Goal: Use online tool/utility: Utilize a website feature to perform a specific function

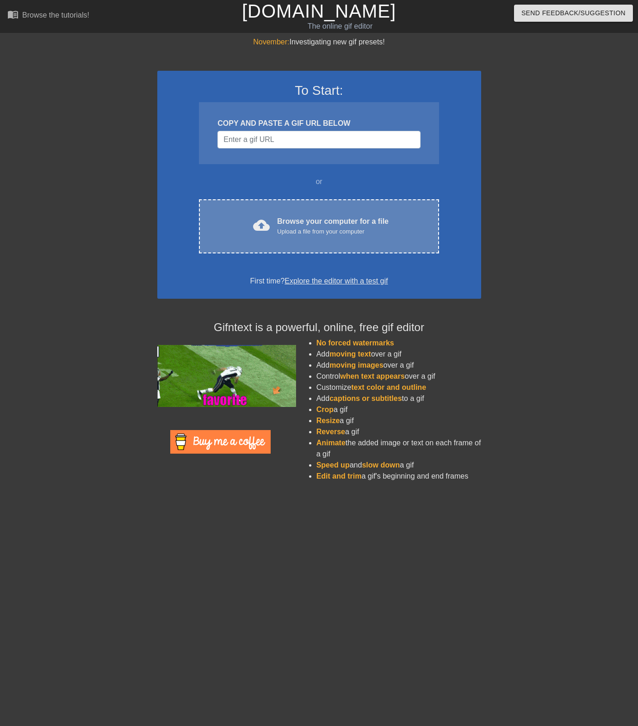
click at [329, 210] on div "cloud_upload Browse your computer for a file Upload a file from your computer C…" at bounding box center [319, 226] width 240 height 54
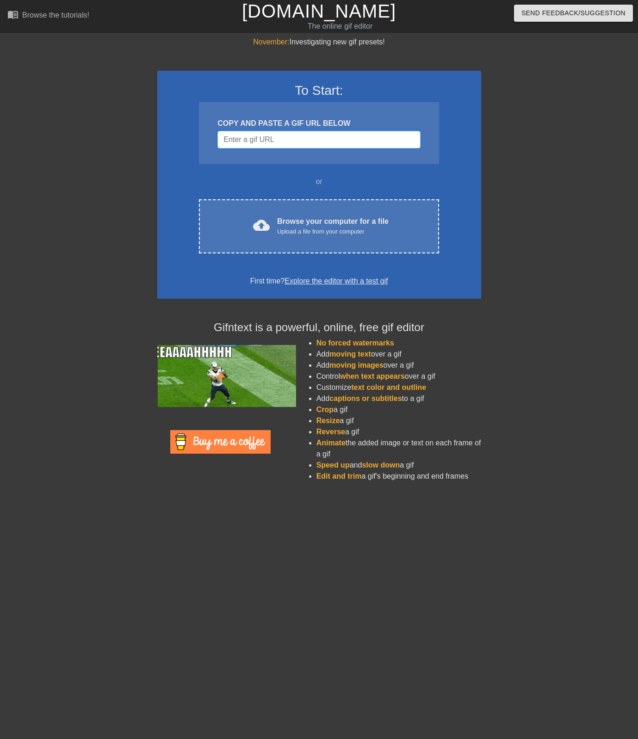
click at [308, 138] on input "Username" at bounding box center [318, 140] width 203 height 18
paste input "[URL][DOMAIN_NAME]"
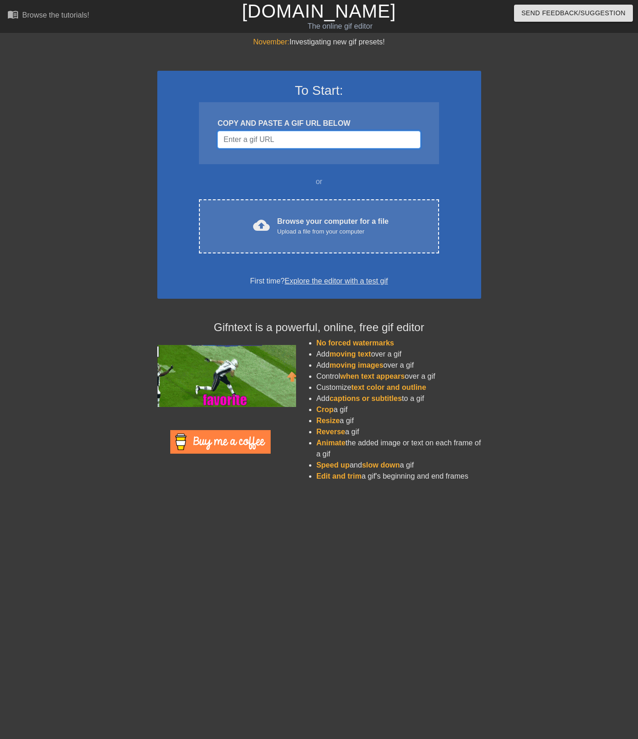
type input "[URL][DOMAIN_NAME]"
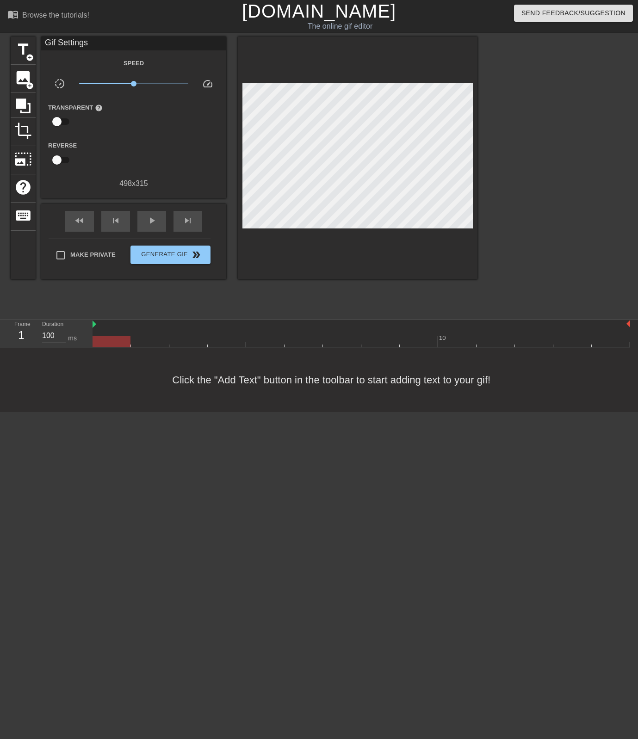
click at [103, 340] on div at bounding box center [112, 342] width 38 height 12
drag, startPoint x: 96, startPoint y: 329, endPoint x: 110, endPoint y: 328, distance: 14.0
click at [110, 328] on div "10" at bounding box center [362, 333] width 538 height 27
drag, startPoint x: 94, startPoint y: 326, endPoint x: 152, endPoint y: 325, distance: 57.8
click at [152, 325] on div at bounding box center [362, 324] width 538 height 9
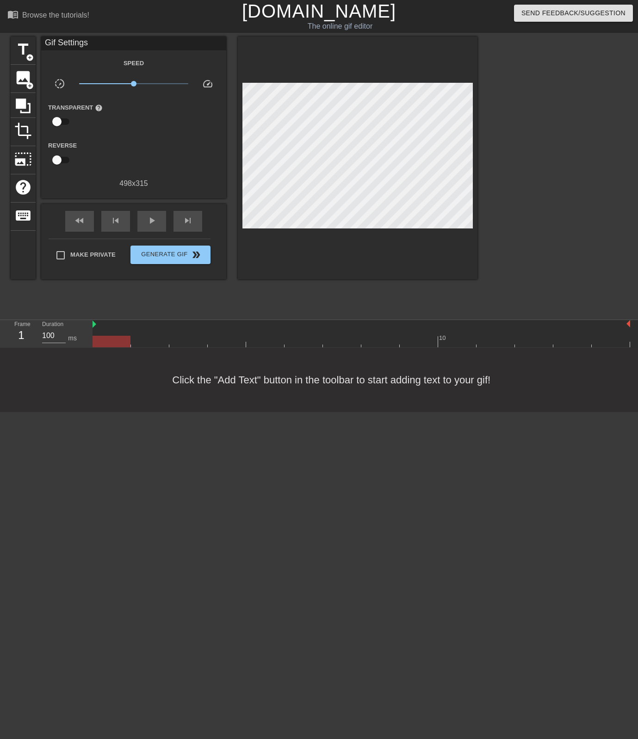
drag, startPoint x: 169, startPoint y: 325, endPoint x: 85, endPoint y: 324, distance: 84.7
click at [85, 324] on div "Frame 1 Duration 100 ms 10" at bounding box center [319, 334] width 638 height 28
click at [110, 322] on div at bounding box center [362, 324] width 538 height 9
drag, startPoint x: 98, startPoint y: 339, endPoint x: 144, endPoint y: 339, distance: 46.3
click at [143, 339] on div at bounding box center [150, 342] width 38 height 12
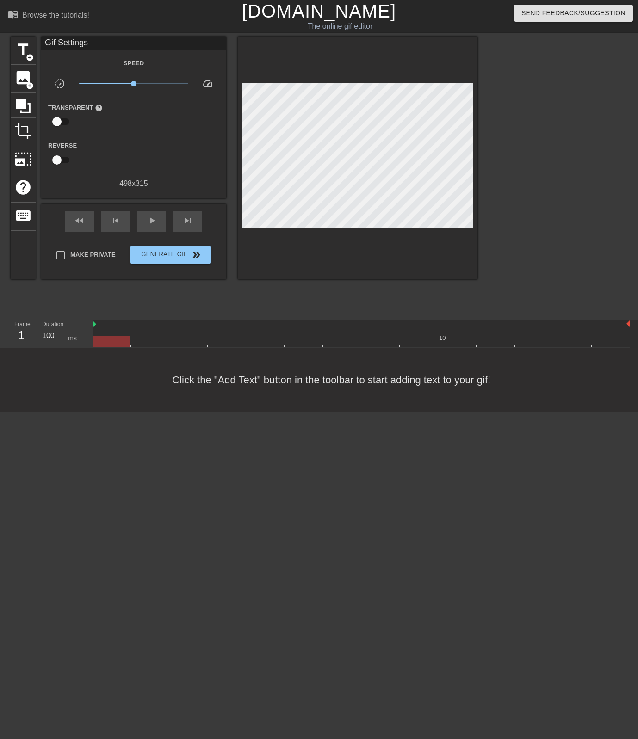
drag, startPoint x: 144, startPoint y: 339, endPoint x: 90, endPoint y: 346, distance: 54.7
click at [90, 346] on div "Frame 1 Duration 100 ms 10" at bounding box center [319, 334] width 638 height 28
click at [26, 47] on span "title" at bounding box center [23, 50] width 18 height 18
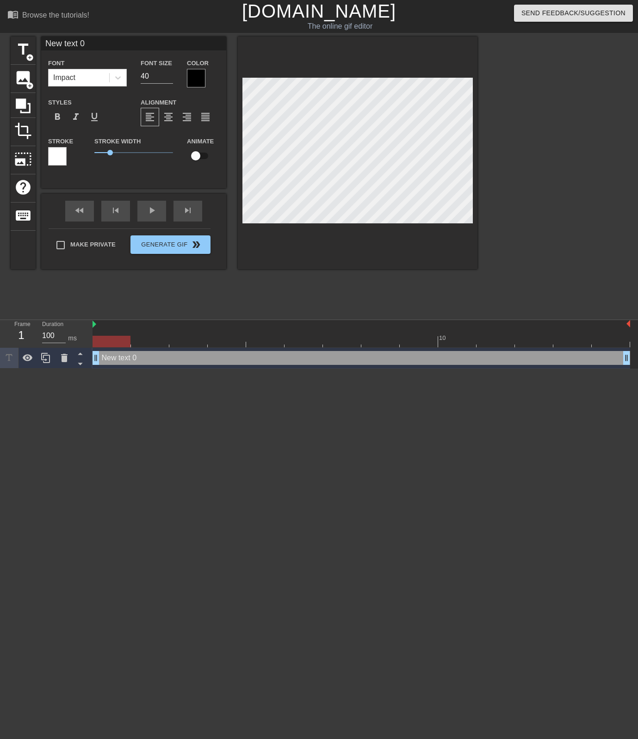
click at [197, 82] on div at bounding box center [196, 78] width 19 height 19
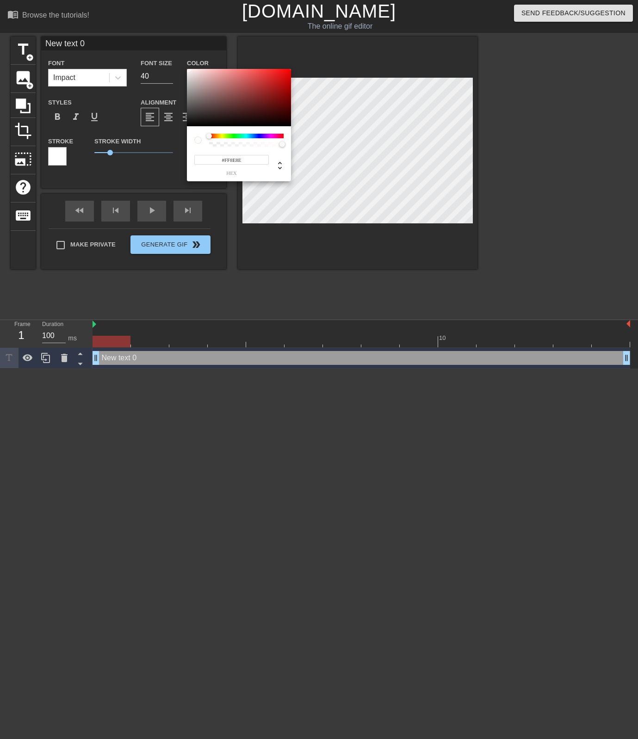
type input "#FFFFFF"
drag, startPoint x: 199, startPoint y: 104, endPoint x: 187, endPoint y: 66, distance: 39.8
click at [187, 66] on div "#FFFFFF hex" at bounding box center [319, 369] width 638 height 739
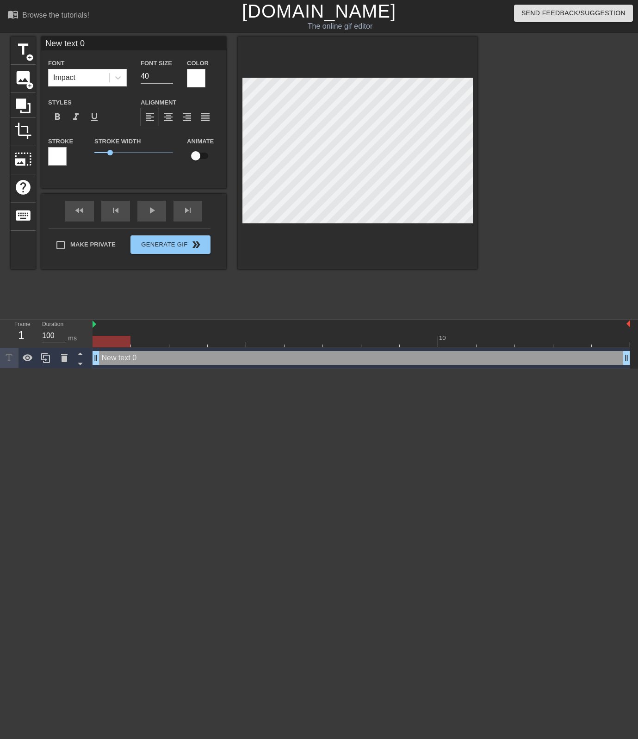
click at [56, 155] on div at bounding box center [57, 156] width 19 height 19
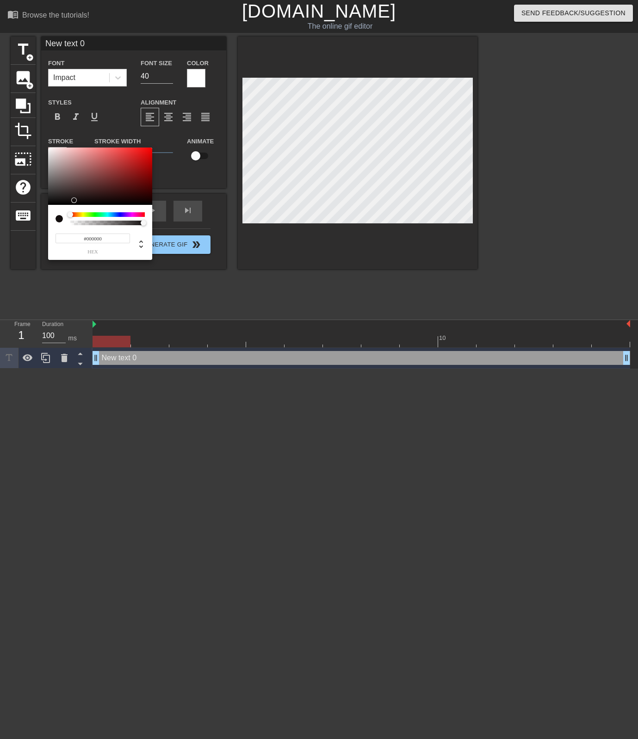
drag, startPoint x: 75, startPoint y: 199, endPoint x: 71, endPoint y: 209, distance: 10.6
click at [71, 210] on div "#000000 hex" at bounding box center [100, 204] width 104 height 112
drag, startPoint x: 133, startPoint y: 169, endPoint x: 138, endPoint y: 166, distance: 6.7
click at [138, 166] on div at bounding box center [100, 176] width 104 height 57
type input "#000000"
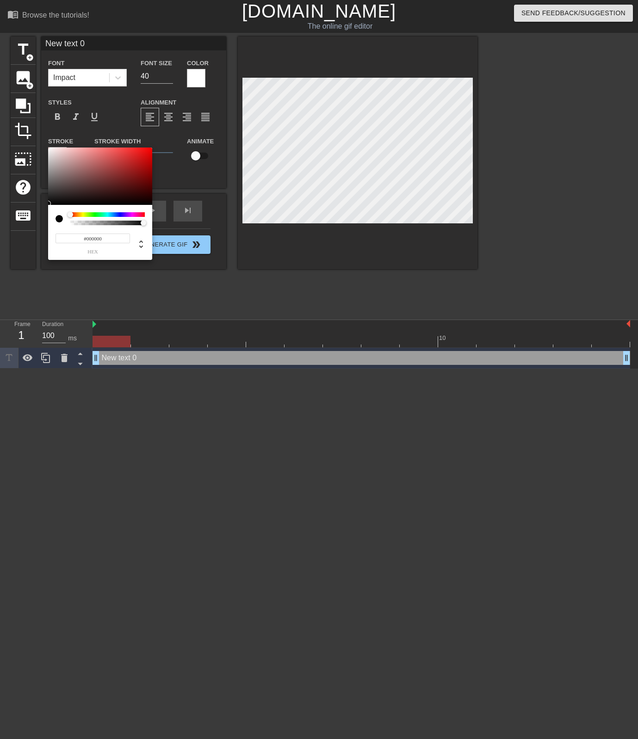
drag, startPoint x: 138, startPoint y: 166, endPoint x: 50, endPoint y: 205, distance: 96.9
click at [50, 205] on div "#000000 hex" at bounding box center [100, 204] width 104 height 112
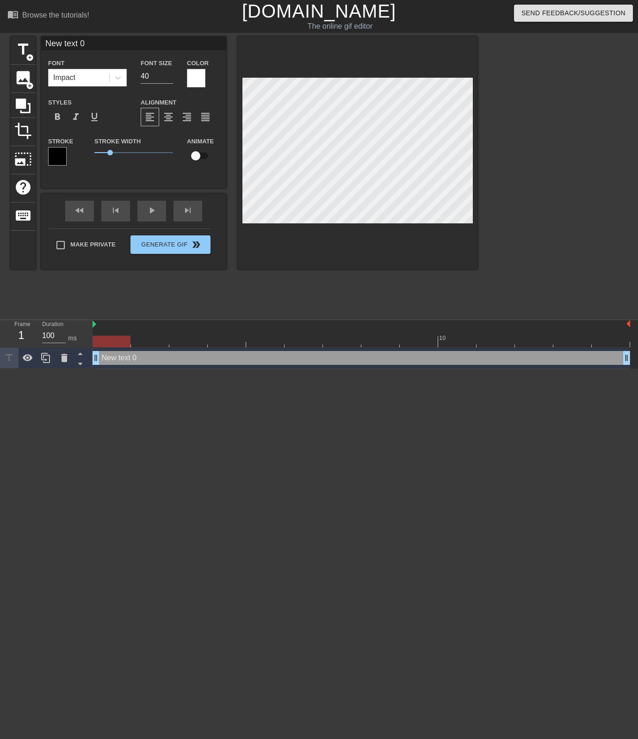
scroll to position [0, 1]
type input "G"
type textarea "G"
type input "Go"
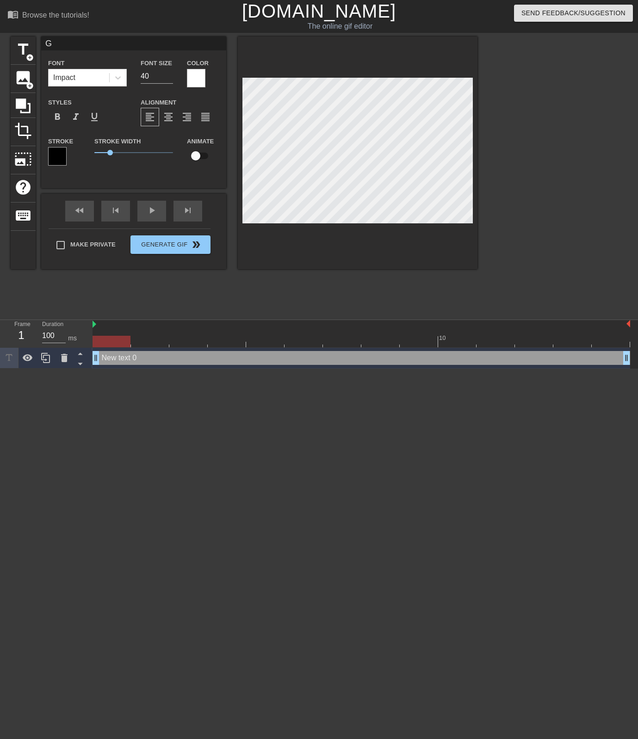
type textarea "Go"
type input "Got"
type textarea "Got"
type input "Got"
type textarea "Got"
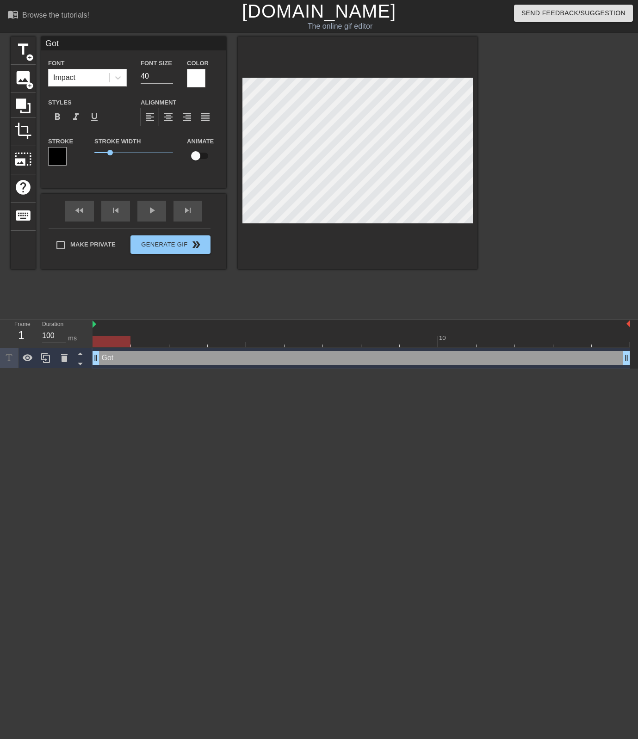
type input "Got a"
type textarea "Got a"
type input "Got an"
type textarea "Got an"
type input "Got any"
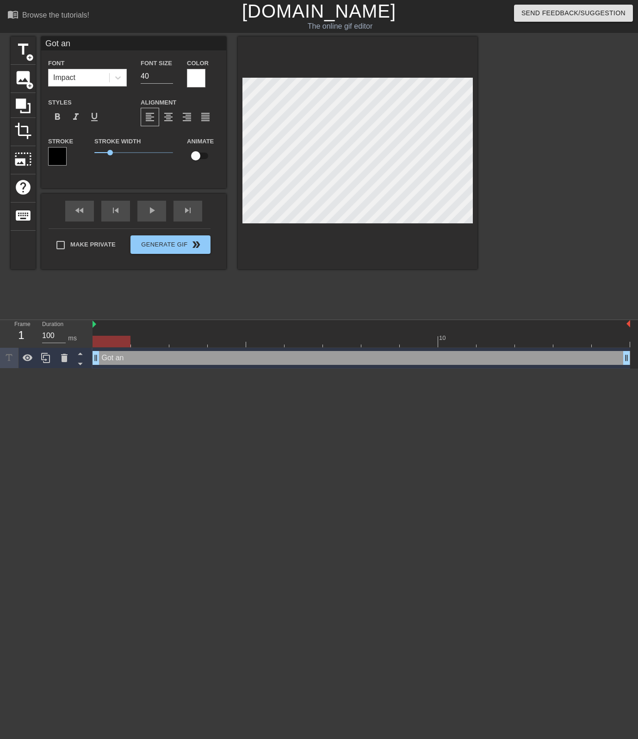
type textarea "Got any"
type input "Got any"
type textarea "Got any"
type input "Got any m"
type textarea "Got any m"
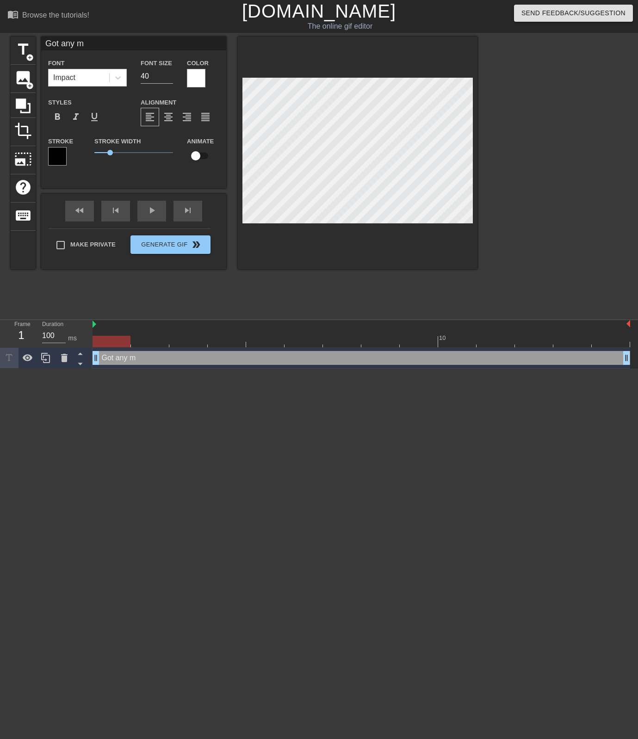
type input "Got any mo"
type textarea "Got any mo"
type input "Got any mor"
type textarea "Got any mor"
type input "Got any more"
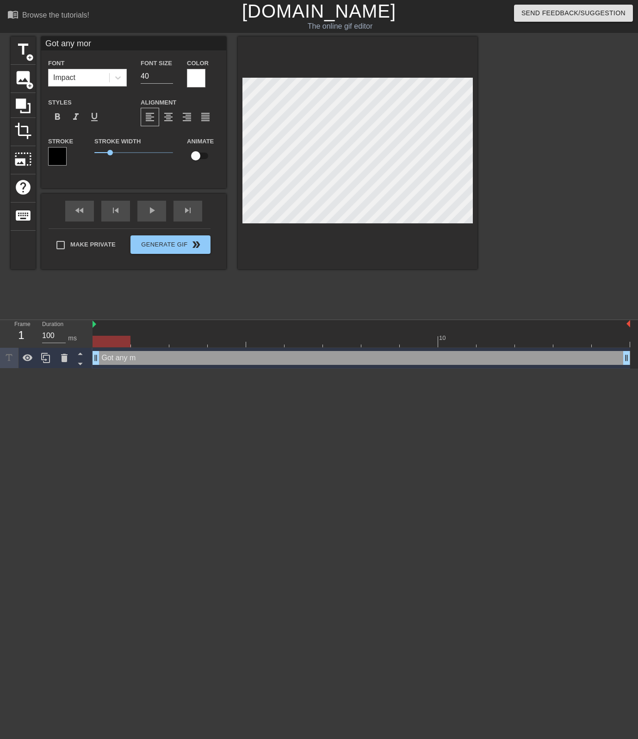
type textarea "Got any more"
type input "Got any more"
type textarea "Got any more"
type input "Got any more o"
type textarea "Got any more o"
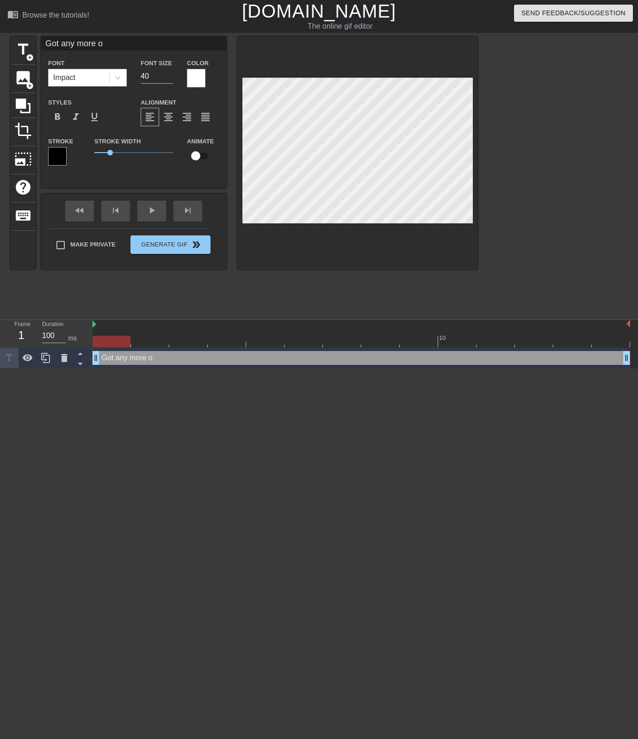
type input "Got any more of"
type textarea "Got any more of"
type input "Got any more of"
type textarea "Got any more of"
type input "Got any more of t"
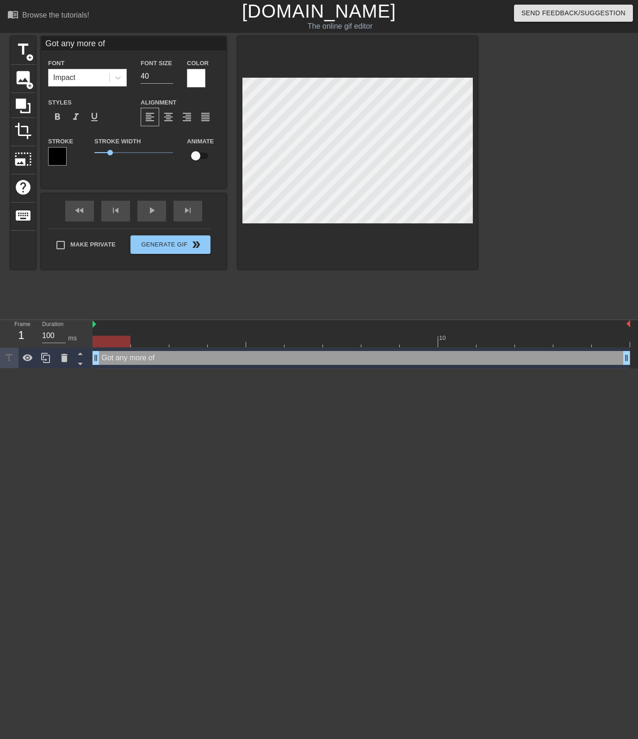
type textarea "Got any more of t"
type input "Got any more of th"
type textarea "Got any more of th"
type input "Got any more of the"
type textarea "Got any more of the"
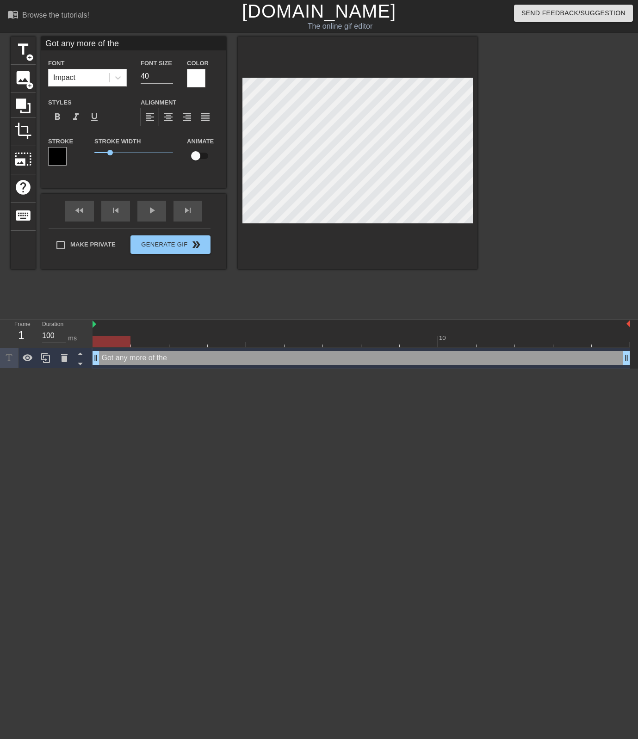
type input "Got any more of them"
type textarea "Got any more of them"
type input "Got any more of them"
type textarea "Got any more of them"
type input "Got any more of them p"
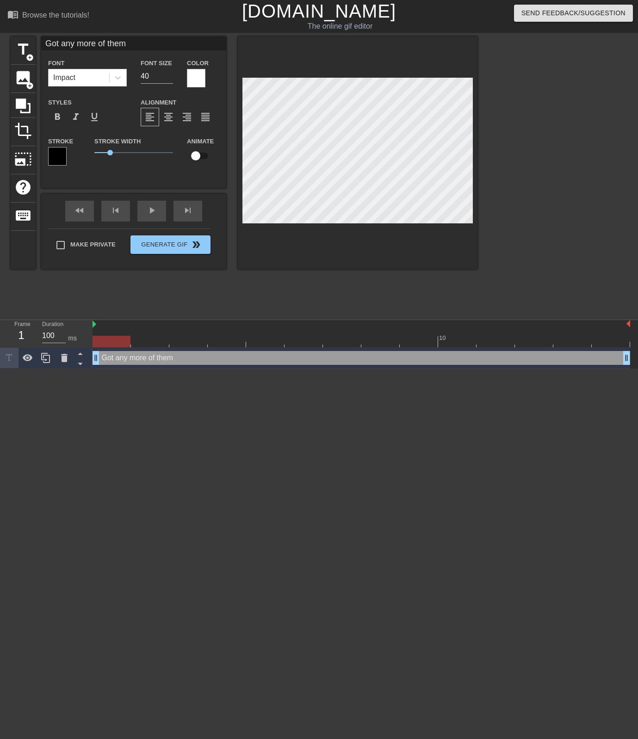
type textarea "Got any more of them p"
type input "Got any more of them pa"
type textarea "Got any more of them pa"
type input "Got any more of them pad"
type textarea "Got any more of them pad"
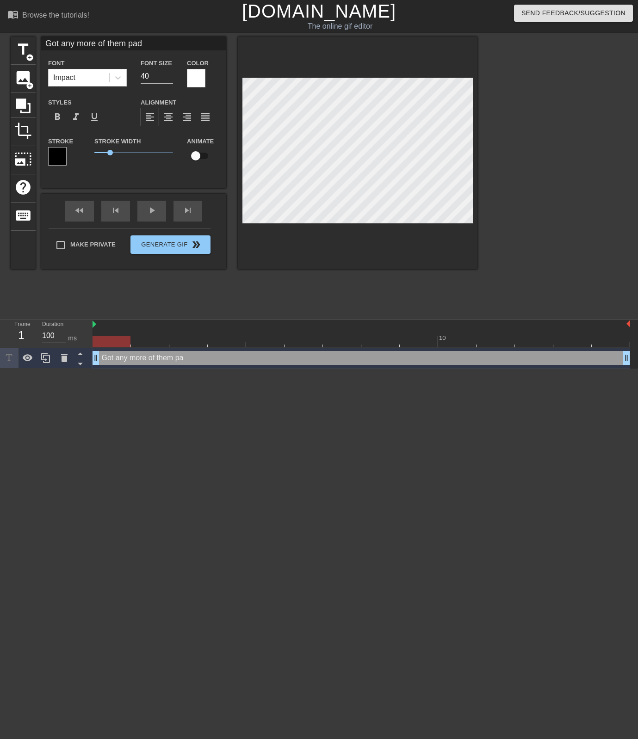
type input "Got any more of them padd"
type textarea "Got any more of them padd"
type input "Got any more of them paddl"
type textarea "Got any more of them paddl"
type input "Got any more of them paddle"
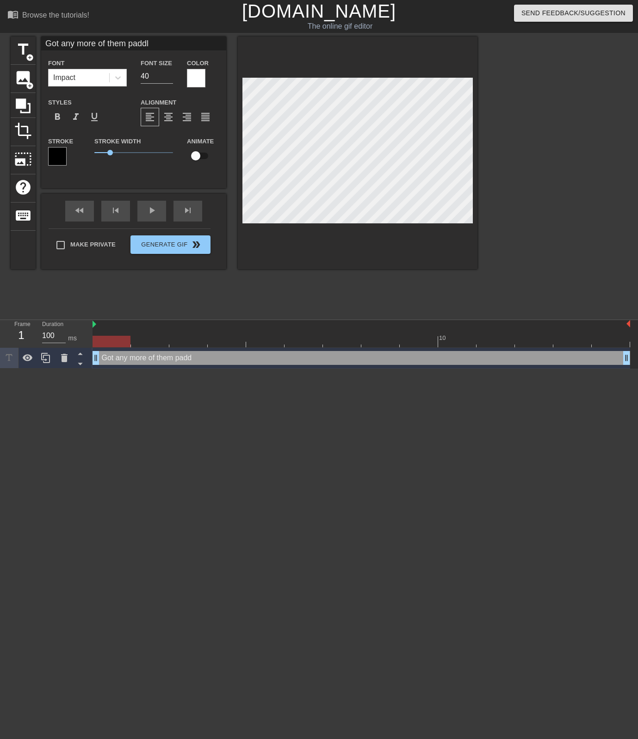
type textarea "Got any more of them paddle"
type input "Got any more of them paddles"
type textarea "Got any more of them paddles"
type input "Got any more of them paddles?"
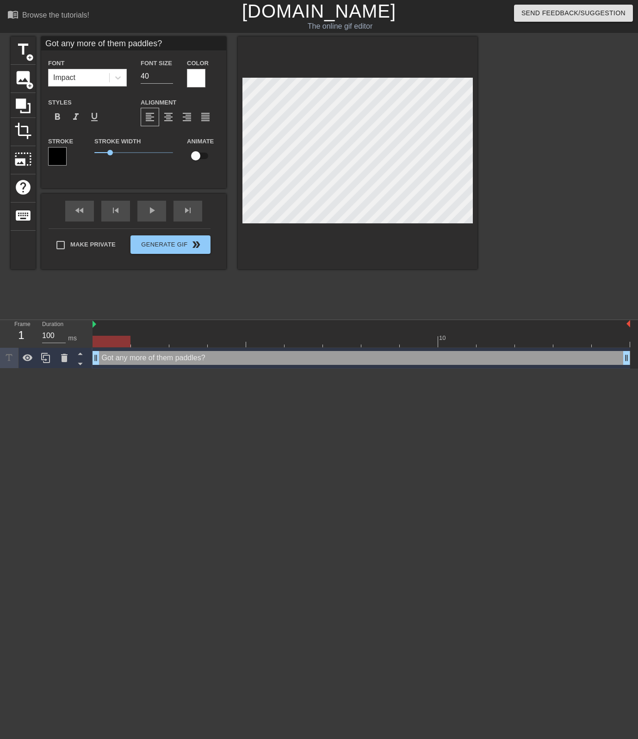
scroll to position [0, 6]
type textarea "Got any more of them paddles?"
type input "Got any more of them ?"
type textarea "Got any more of them ?"
type input "Got any more of them"
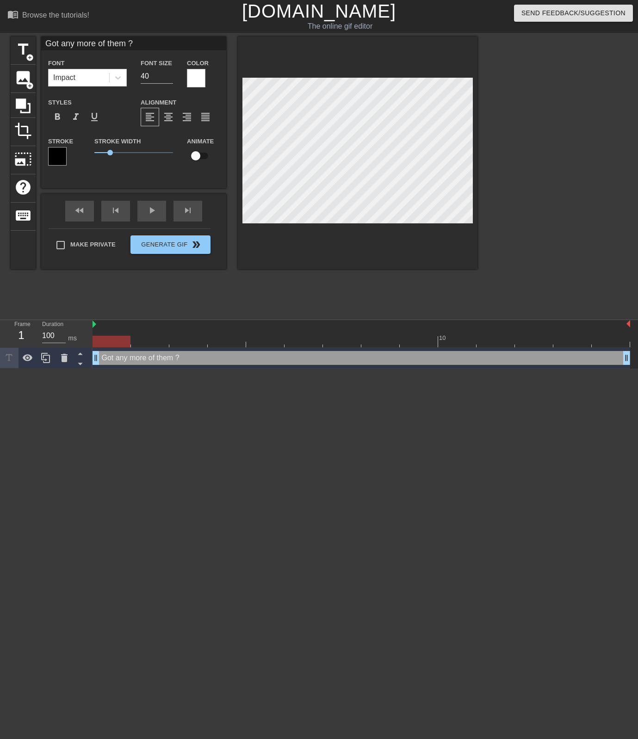
type textarea "Got any more of them"
type input "Got any more of them"
type textarea "Got any more of them"
type input "Got any more of them."
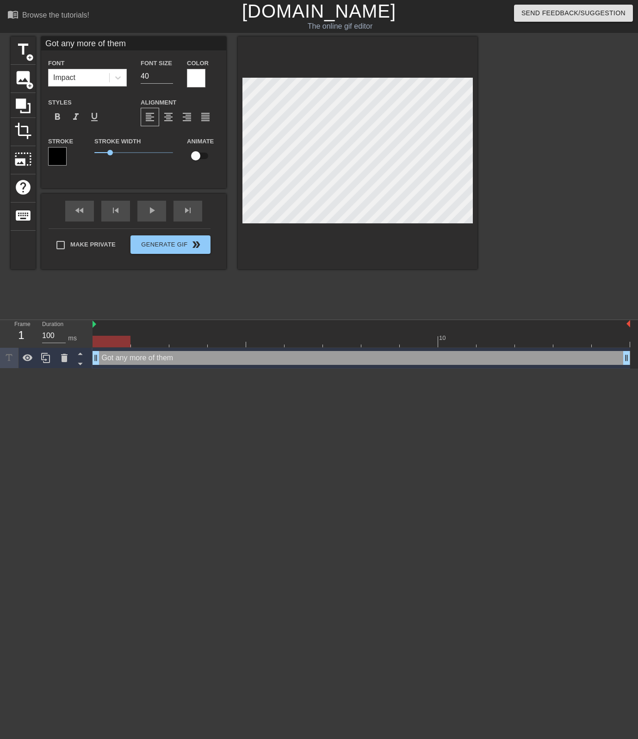
type textarea "Got any more of them."
type input "Got any more of them.."
type textarea "Got any more of them.."
type input "Got any more of them..."
type textarea "Got any more of them..."
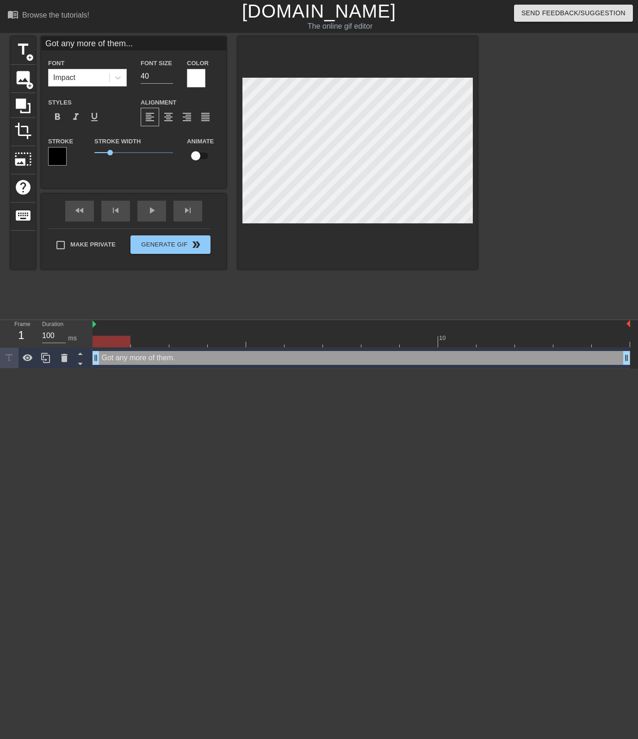
scroll to position [0, 5]
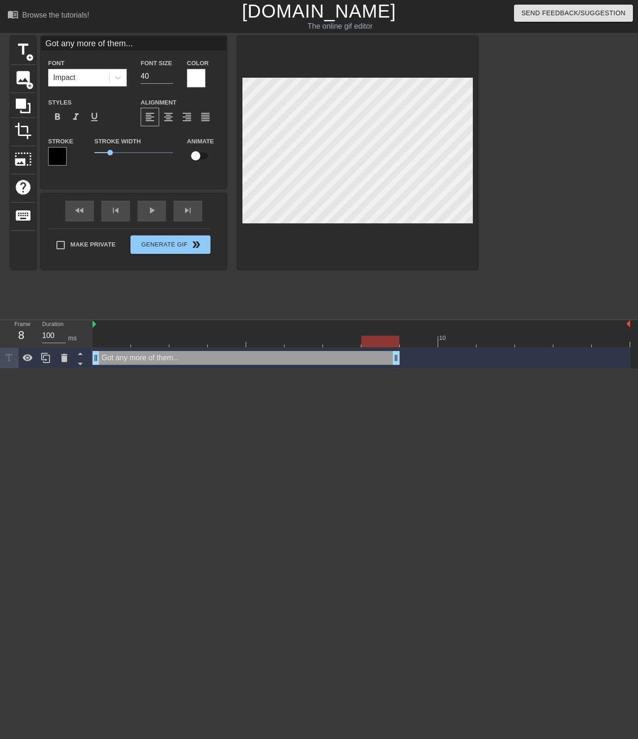
drag, startPoint x: 628, startPoint y: 359, endPoint x: 412, endPoint y: 363, distance: 216.1
click at [412, 363] on div "Got any more of them... drag_handle drag_handle" at bounding box center [362, 358] width 538 height 14
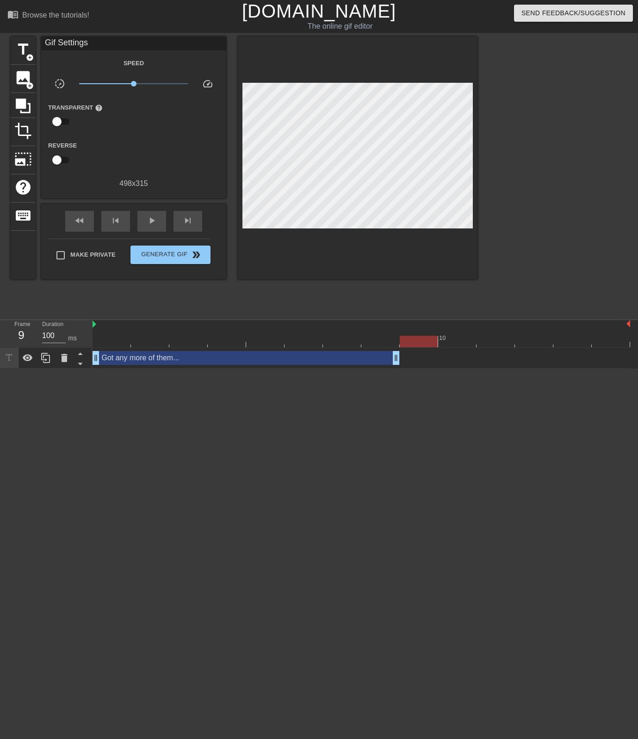
click at [411, 339] on div at bounding box center [362, 342] width 538 height 12
click at [22, 57] on span "title" at bounding box center [23, 50] width 18 height 18
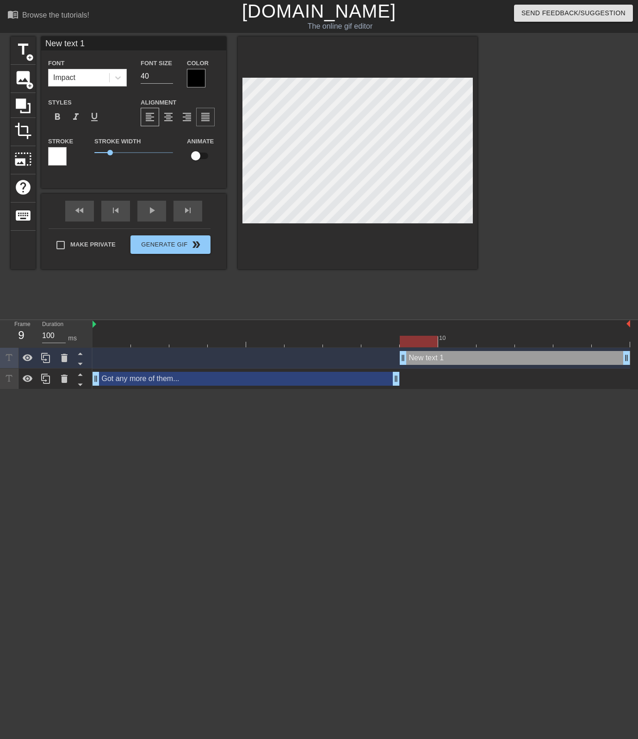
type input "p"
type textarea "p"
type input "pi"
type textarea "pi"
type input "pic"
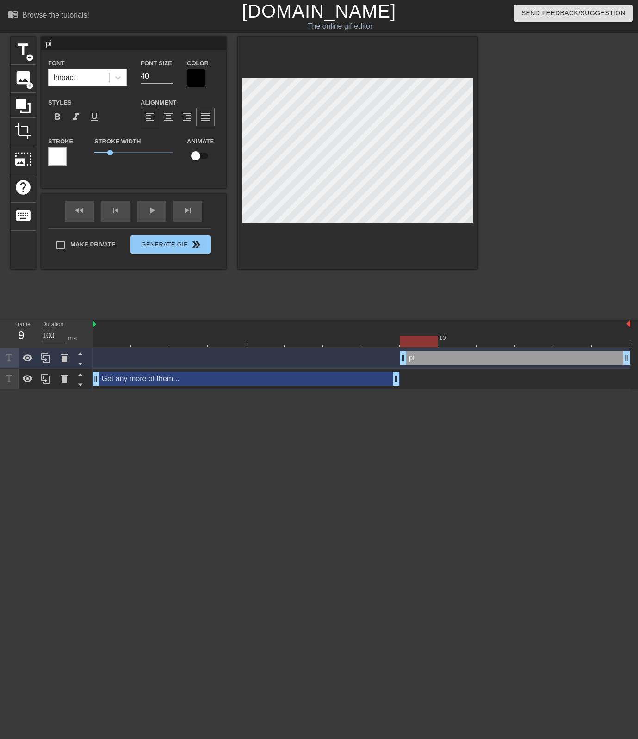
type textarea "pic"
type input "pick"
type textarea "pick"
type input "pickl"
type textarea "pickl"
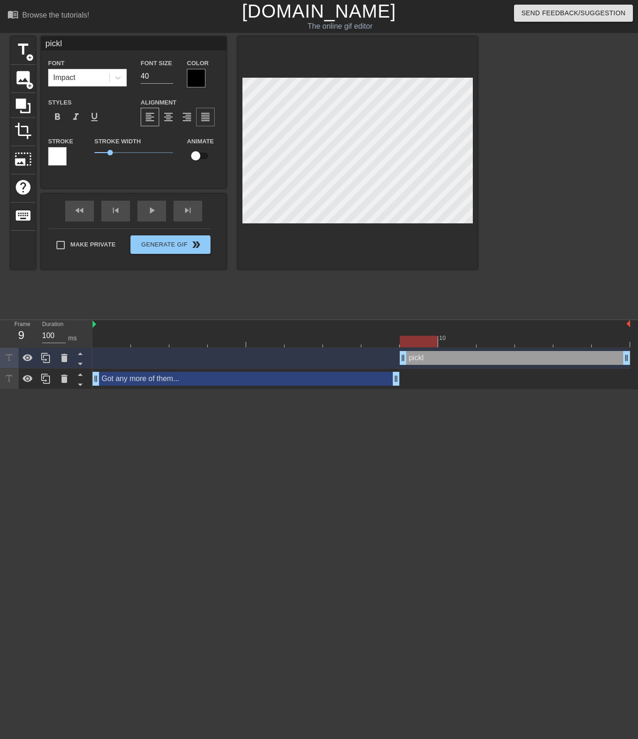
type input "pickle"
type textarea "pickle"
type input "pickleb"
type textarea "pickleb"
type input "pickleba"
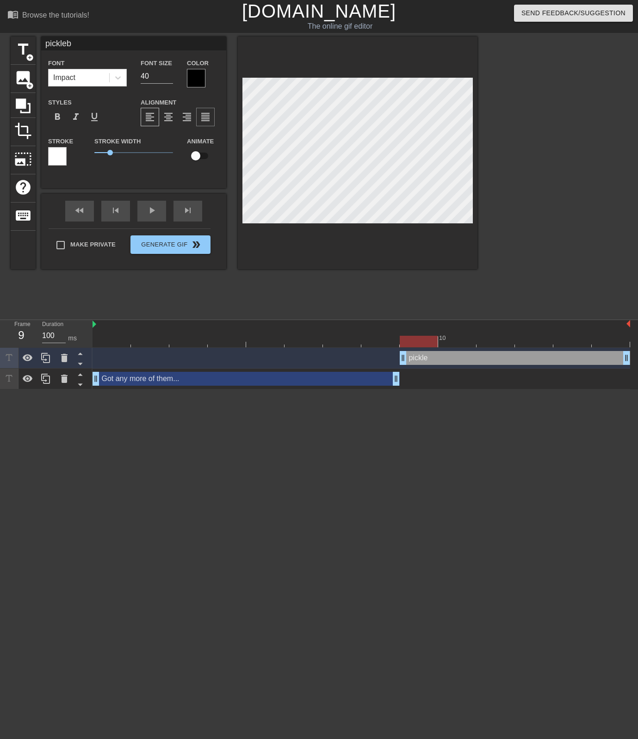
type textarea "pickleba"
type input "picklebal"
type textarea "picklebal"
type input "pickleball"
type textarea "pickleball"
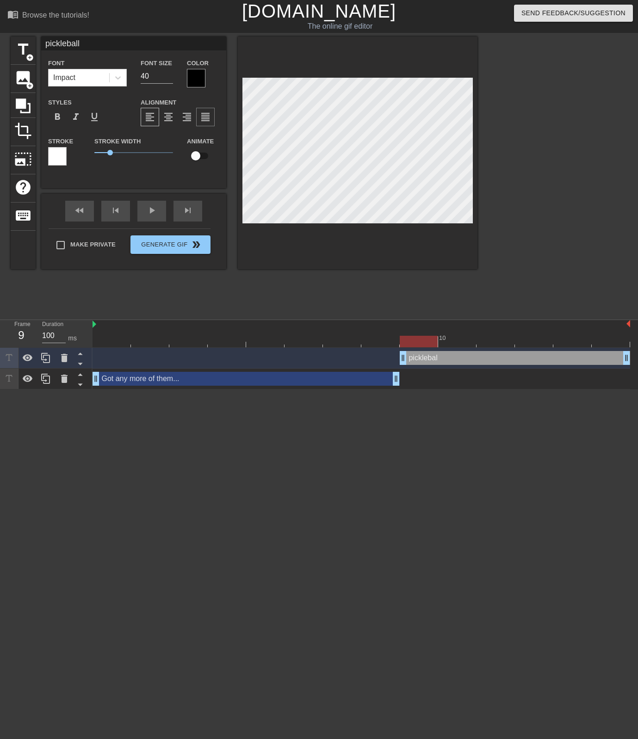
type input "pickleball"
type textarea "pickleball"
type input "pickleball p"
type textarea "pickleball p"
type input "pickleball pa"
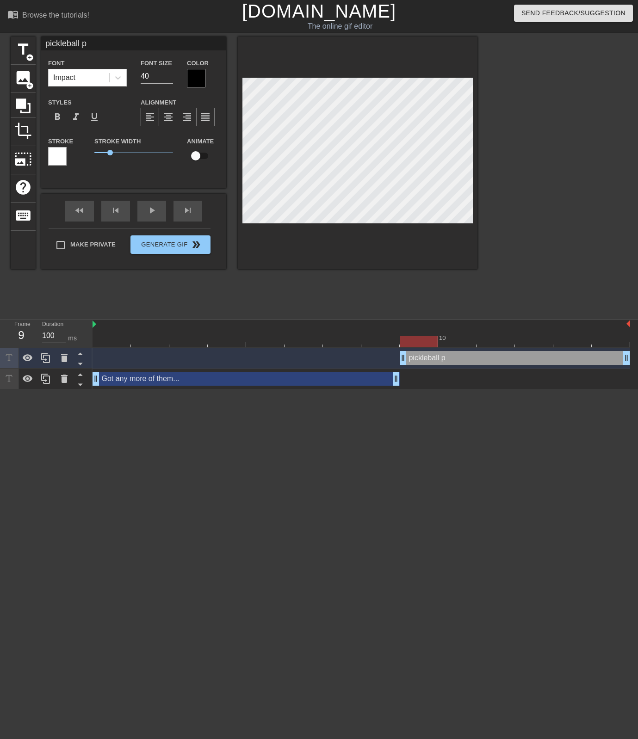
type textarea "pickleball pa"
type input "pickleball pad"
type textarea "pickleball pad"
type input "pickleball padd"
type textarea "pickleball padd"
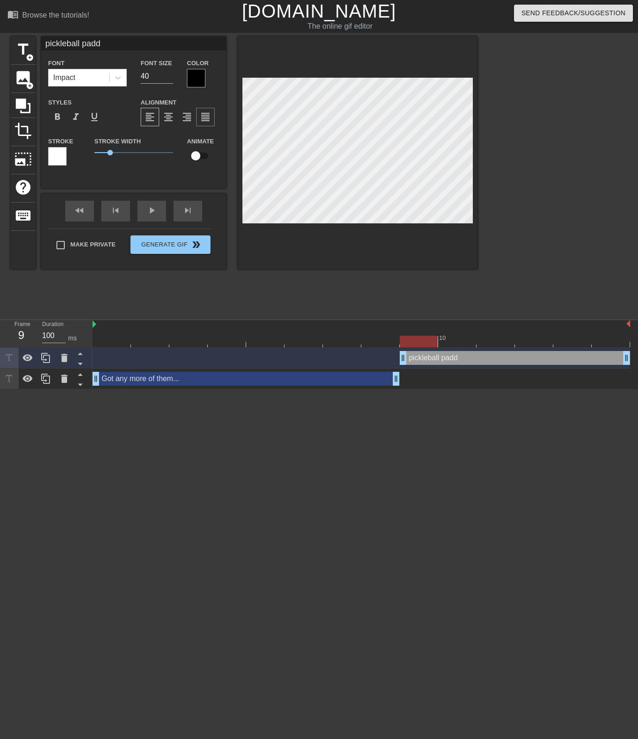
type input "pickleball paddl"
type textarea "pickleball paddl"
type input "pickleball paddle"
type textarea "pickleball paddle"
type input "pickleball paddles"
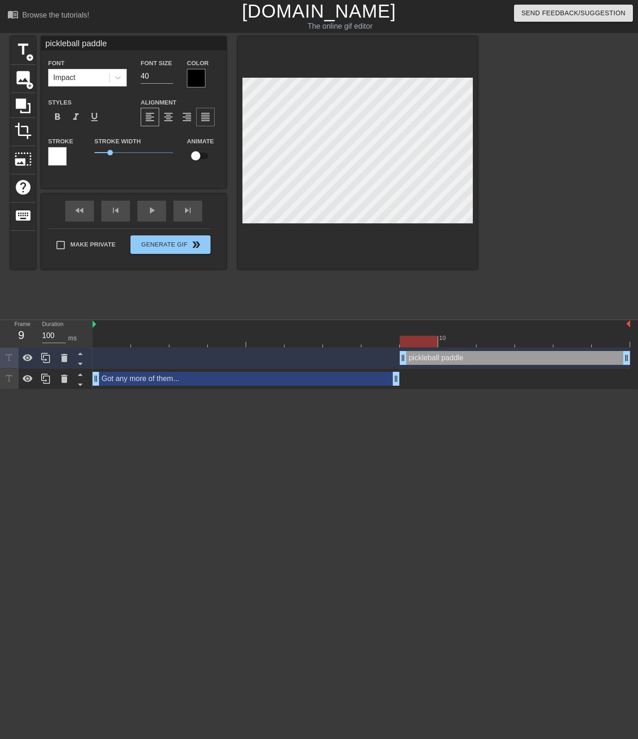
type textarea "pickleball paddles"
type input "pickleball paddles?"
type textarea "pickleball paddles?"
type input "pickleball paddles??"
type textarea "pickleball paddles??"
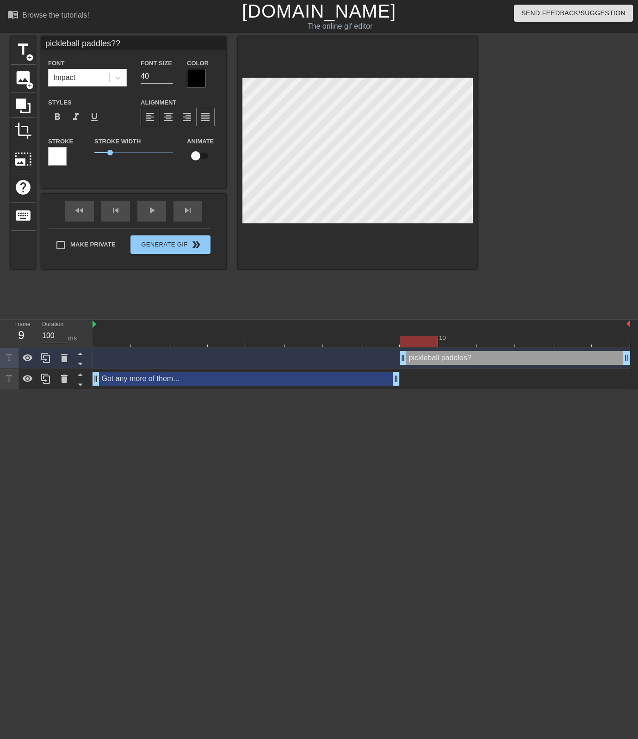
type input "pickleball paddles???"
type textarea "pickleball paddles???"
click at [204, 156] on input "checkbox" at bounding box center [195, 156] width 53 height 18
checkbox input "true"
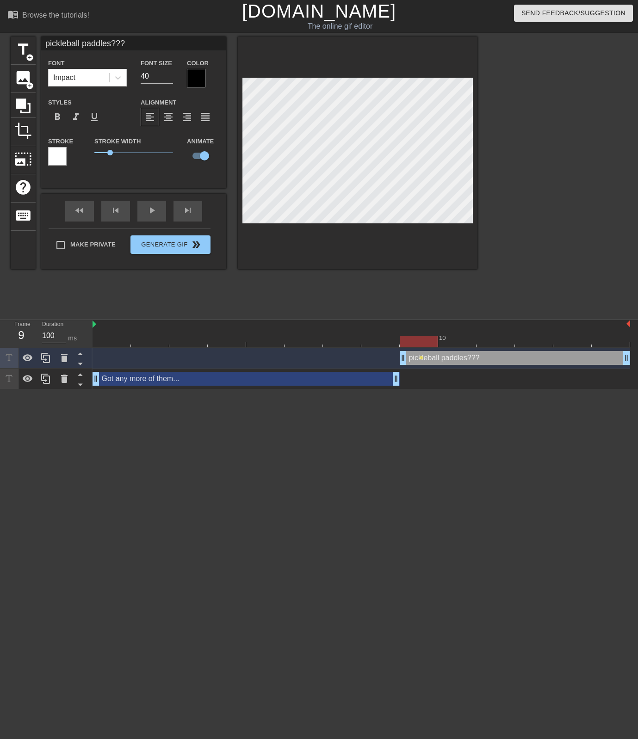
click at [199, 72] on div at bounding box center [196, 78] width 19 height 19
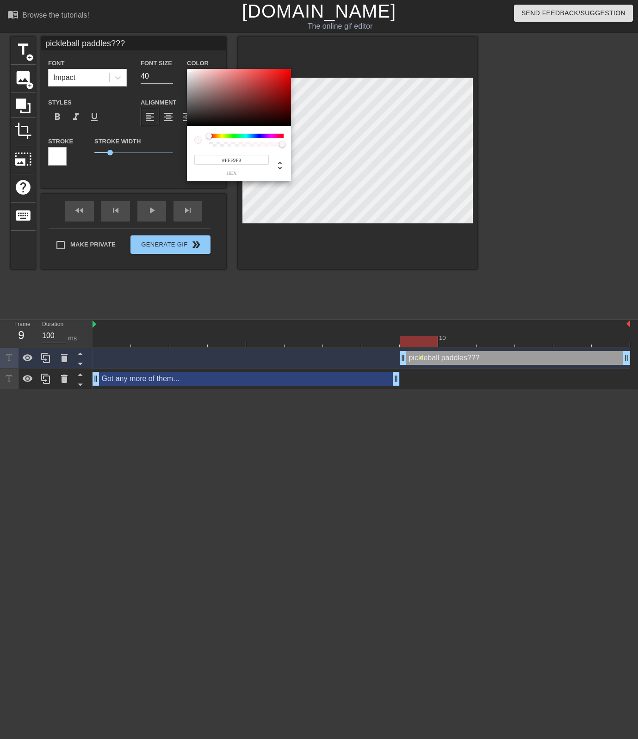
type input "#FFFCFC"
drag, startPoint x: 192, startPoint y: 93, endPoint x: 188, endPoint y: 67, distance: 26.2
click at [188, 67] on div "#FFFCFC hex" at bounding box center [319, 369] width 638 height 739
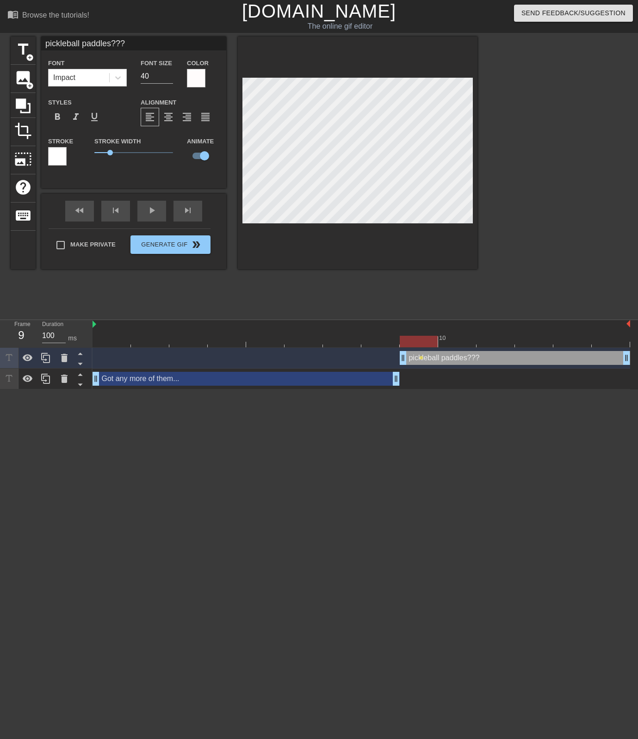
click at [60, 163] on div at bounding box center [57, 156] width 19 height 19
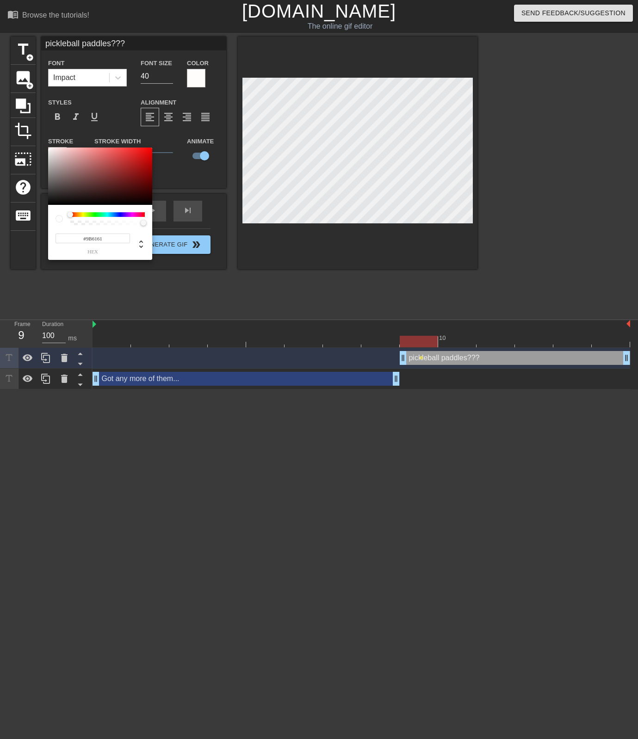
type input "#000000"
drag, startPoint x: 94, startPoint y: 196, endPoint x: 73, endPoint y: 217, distance: 30.1
click at [73, 217] on div "#000000 hex" at bounding box center [100, 204] width 104 height 112
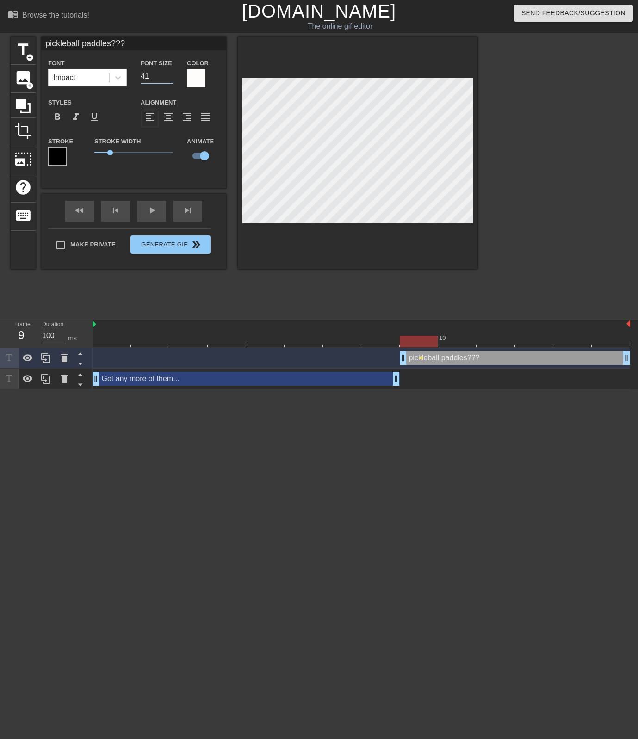
click at [169, 75] on input "41" at bounding box center [157, 76] width 32 height 15
click at [169, 75] on input "42" at bounding box center [157, 76] width 32 height 15
click at [169, 75] on input "43" at bounding box center [157, 76] width 32 height 15
click at [169, 75] on input "44" at bounding box center [157, 76] width 32 height 15
click at [169, 75] on input "45" at bounding box center [157, 76] width 32 height 15
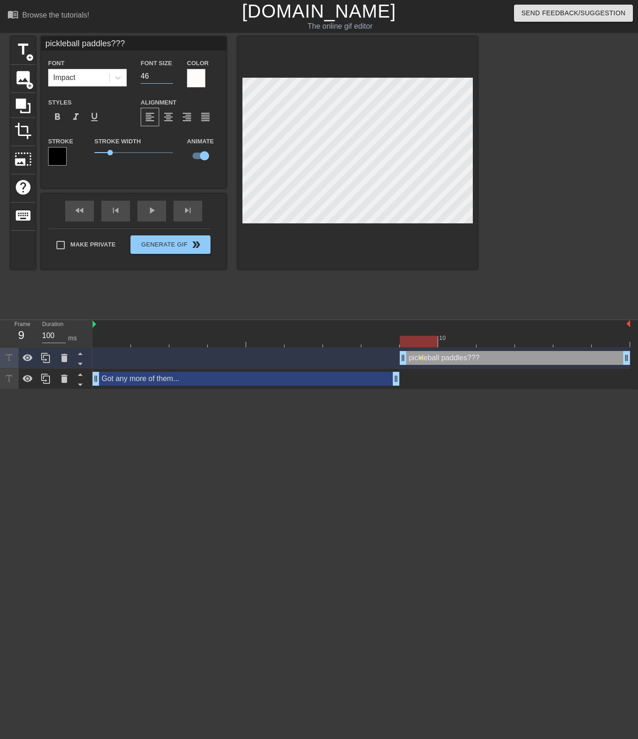
click at [169, 75] on input "46" at bounding box center [157, 76] width 32 height 15
click at [169, 75] on input "47" at bounding box center [157, 76] width 32 height 15
type input "48"
click at [169, 75] on input "48" at bounding box center [157, 76] width 32 height 15
click at [105, 339] on div at bounding box center [362, 342] width 538 height 12
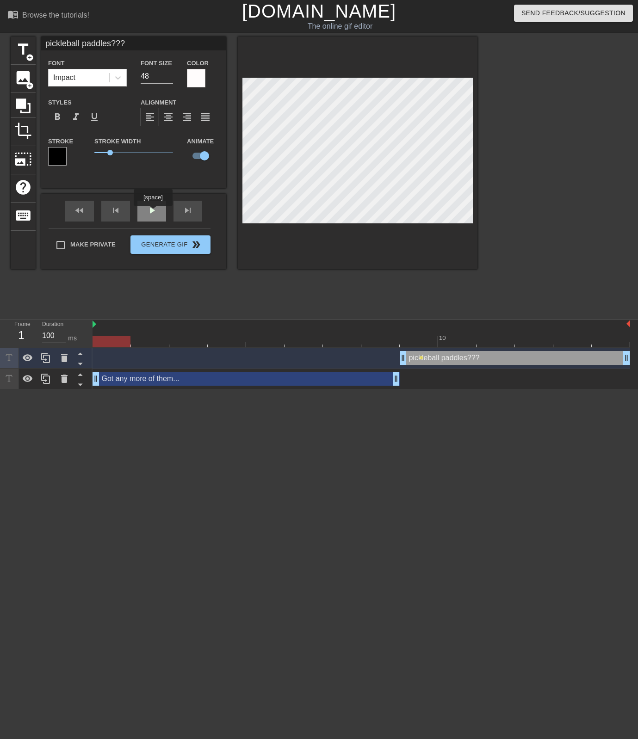
click at [154, 211] on div "play_arrow" at bounding box center [151, 211] width 29 height 21
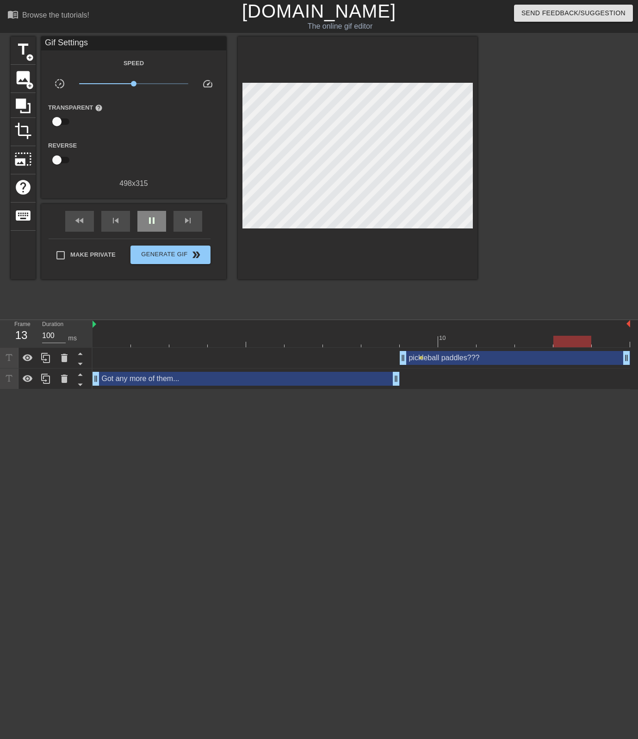
click at [149, 215] on div "pause" at bounding box center [151, 221] width 29 height 21
click at [107, 344] on div at bounding box center [362, 342] width 538 height 12
click at [62, 333] on input "101" at bounding box center [54, 335] width 24 height 15
click at [62, 333] on input "102" at bounding box center [54, 335] width 24 height 15
click at [62, 333] on input "103" at bounding box center [54, 335] width 24 height 15
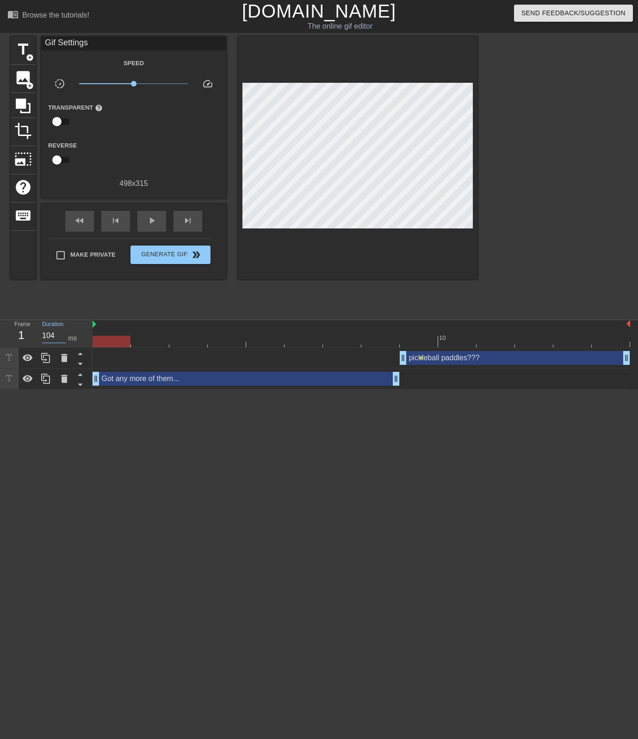
click at [62, 333] on input "104" at bounding box center [54, 335] width 24 height 15
click at [62, 333] on input "105" at bounding box center [54, 335] width 24 height 15
click at [54, 335] on input "105" at bounding box center [54, 335] width 24 height 15
click at [157, 338] on div at bounding box center [362, 342] width 538 height 12
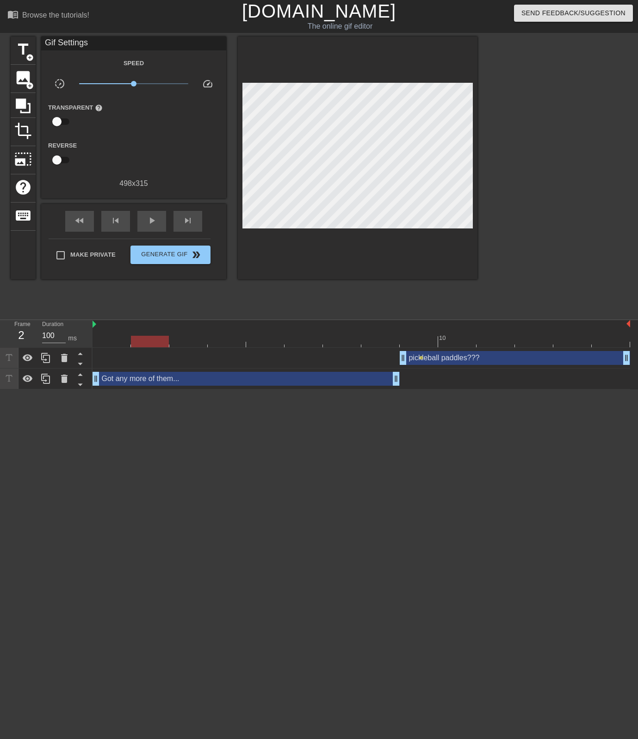
click at [613, 342] on div at bounding box center [362, 342] width 538 height 12
click at [142, 345] on div at bounding box center [362, 342] width 538 height 12
drag, startPoint x: 620, startPoint y: 344, endPoint x: 162, endPoint y: 334, distance: 458.1
click at [162, 334] on div "10" at bounding box center [362, 333] width 538 height 27
click at [50, 333] on input "100" at bounding box center [54, 335] width 24 height 15
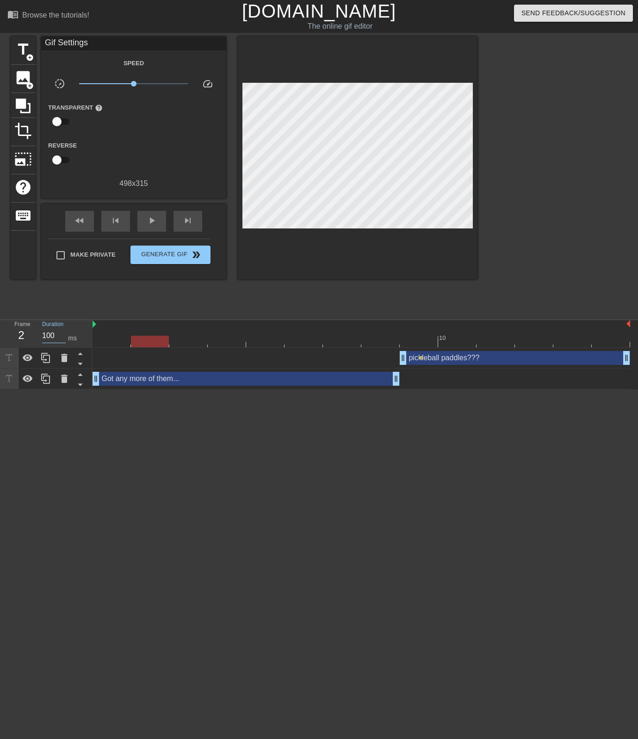
click at [50, 333] on input "100" at bounding box center [54, 335] width 24 height 15
click at [192, 340] on div at bounding box center [362, 342] width 538 height 12
click at [50, 335] on input "100" at bounding box center [54, 335] width 24 height 15
paste input "200"
paste input "18"
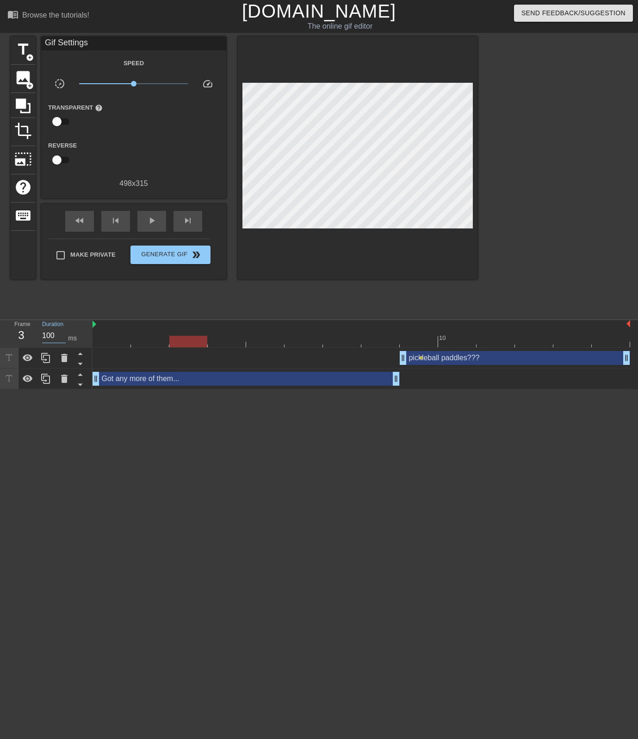
click at [223, 343] on div at bounding box center [362, 342] width 538 height 12
click at [49, 336] on input "100" at bounding box center [54, 335] width 24 height 15
paste input "8"
click at [272, 341] on div at bounding box center [362, 342] width 538 height 12
click at [47, 338] on input "100" at bounding box center [54, 335] width 24 height 15
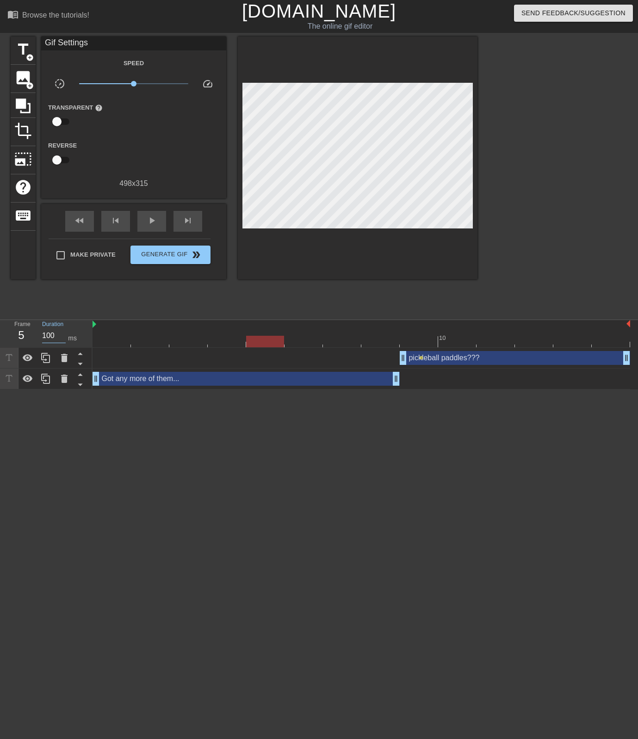
paste input "8"
click at [421, 338] on div at bounding box center [362, 342] width 538 height 12
click at [112, 338] on div at bounding box center [362, 342] width 538 height 12
click at [147, 216] on span "play_arrow" at bounding box center [151, 220] width 11 height 11
click at [157, 224] on span "pause" at bounding box center [151, 220] width 11 height 11
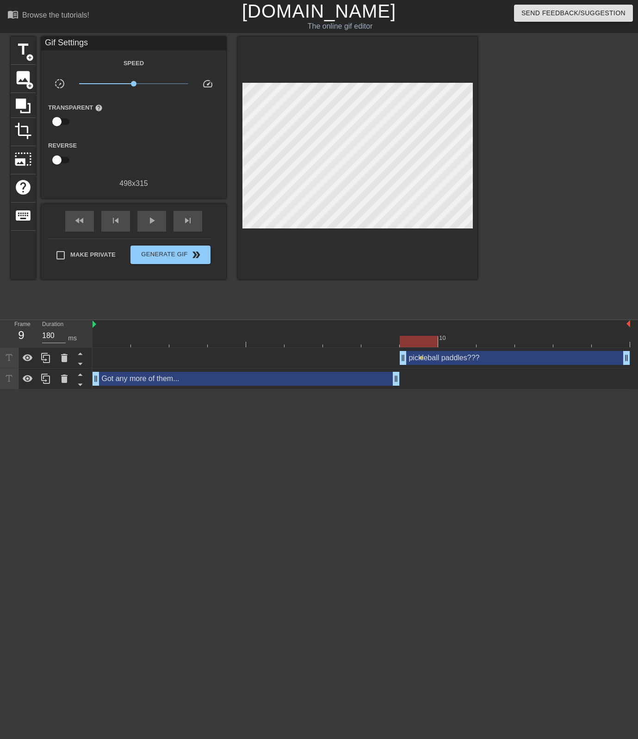
click at [161, 344] on div at bounding box center [362, 342] width 538 height 12
click at [193, 345] on div at bounding box center [362, 342] width 538 height 12
click at [235, 346] on div at bounding box center [362, 342] width 538 height 12
click at [279, 339] on div at bounding box center [362, 342] width 538 height 12
click at [300, 340] on div at bounding box center [362, 342] width 538 height 12
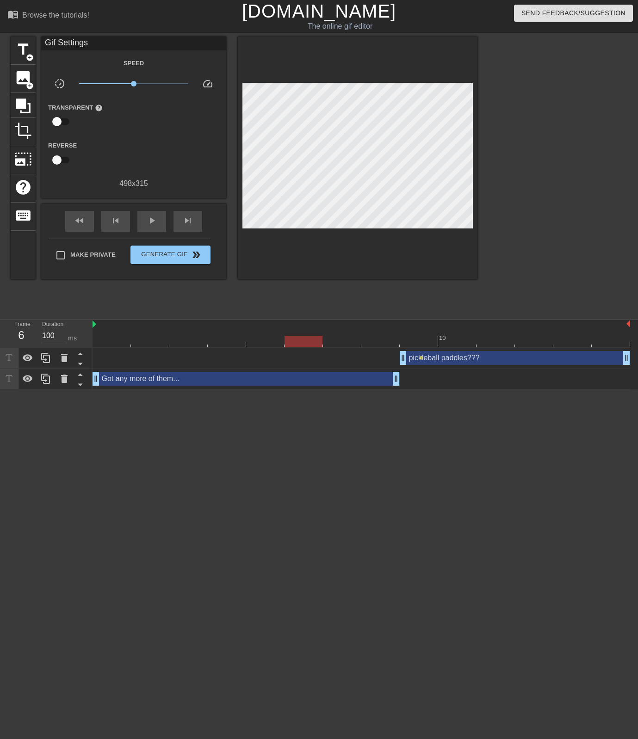
click at [49, 336] on input "100" at bounding box center [54, 335] width 24 height 15
paste input "8"
click at [348, 344] on div at bounding box center [362, 342] width 538 height 12
click at [46, 336] on input "100" at bounding box center [54, 335] width 24 height 15
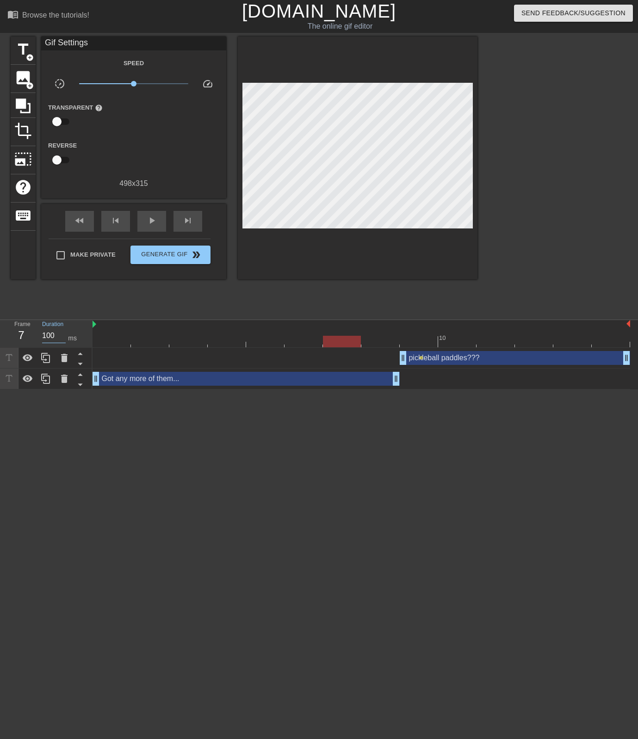
click at [46, 336] on input "100" at bounding box center [54, 335] width 24 height 15
paste input "8"
click at [378, 343] on div at bounding box center [362, 342] width 538 height 12
click at [47, 335] on input "100" at bounding box center [54, 335] width 24 height 15
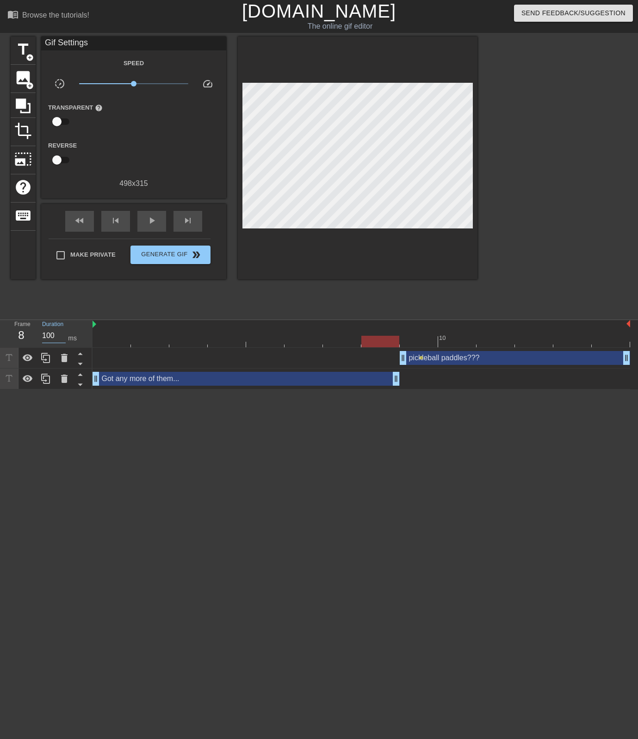
paste input "8"
click at [420, 343] on div at bounding box center [362, 342] width 538 height 12
click at [48, 334] on input "100" at bounding box center [54, 335] width 24 height 15
click at [110, 329] on div at bounding box center [112, 335] width 38 height 12
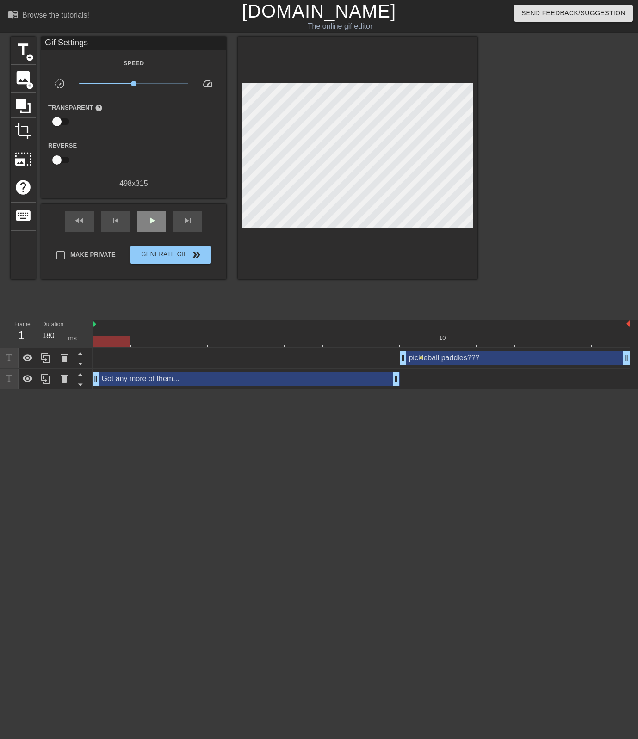
click at [155, 223] on span "play_arrow" at bounding box center [151, 220] width 11 height 11
click at [156, 223] on span "pause" at bounding box center [151, 220] width 11 height 11
click at [415, 343] on div at bounding box center [362, 342] width 538 height 12
click at [49, 333] on input "100" at bounding box center [54, 335] width 24 height 15
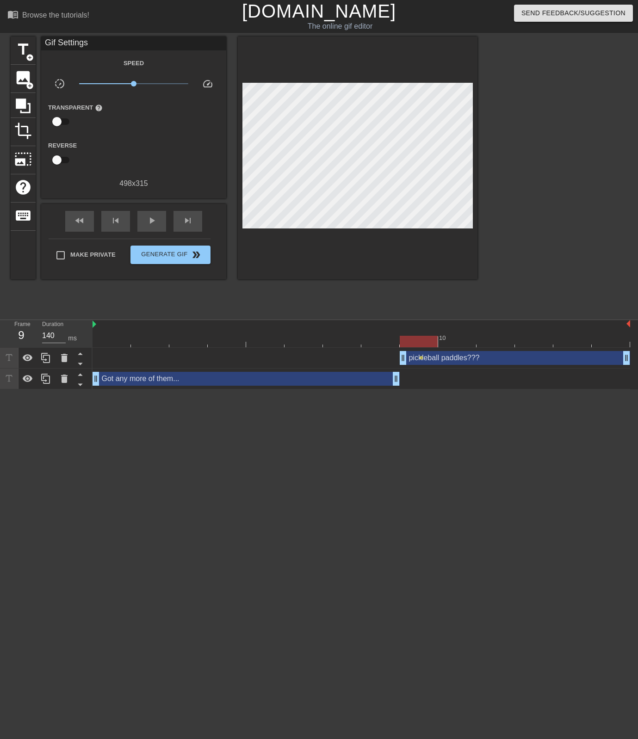
click at [19, 337] on div "9" at bounding box center [21, 335] width 14 height 17
click at [460, 343] on div at bounding box center [362, 342] width 538 height 12
click at [49, 333] on input "100" at bounding box center [54, 335] width 24 height 15
paste input "4"
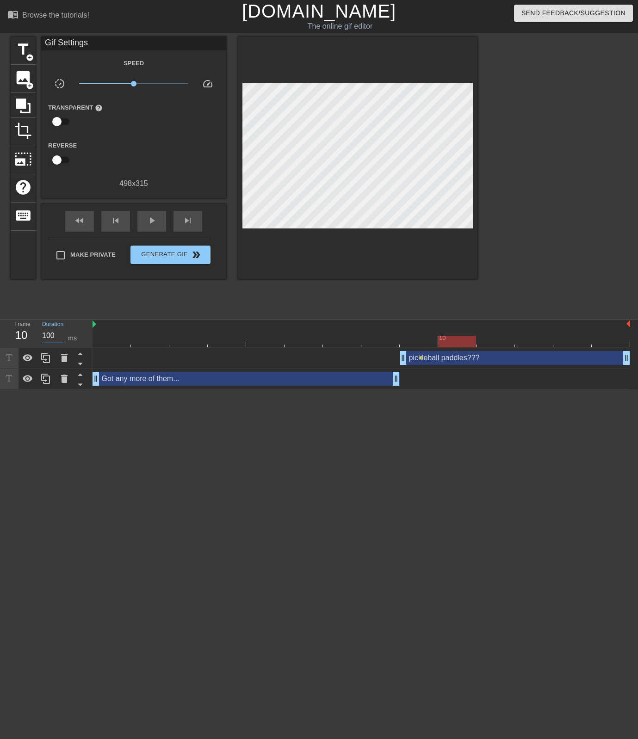
click at [497, 347] on div at bounding box center [362, 342] width 538 height 12
click at [48, 337] on input "100" at bounding box center [54, 335] width 24 height 15
paste input "4"
click at [536, 345] on div at bounding box center [362, 342] width 538 height 12
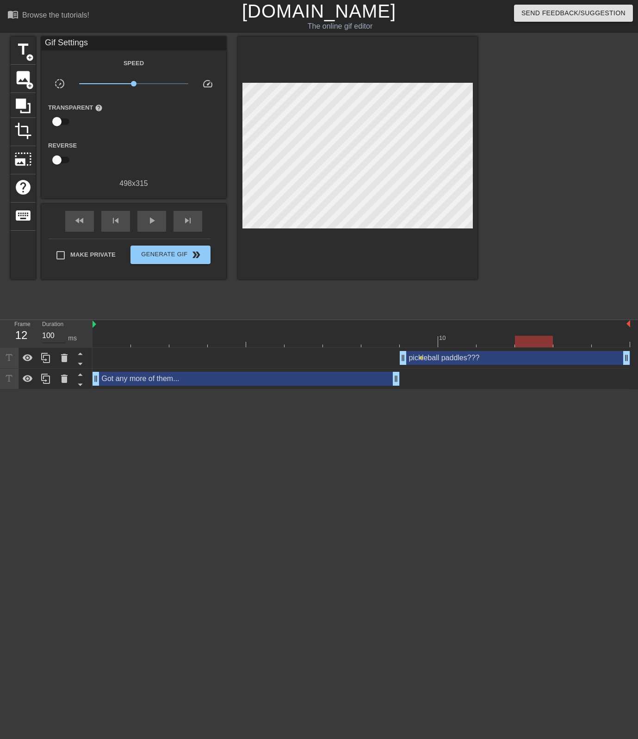
click at [50, 337] on input "100" at bounding box center [54, 335] width 24 height 15
paste input "4"
click at [566, 345] on div at bounding box center [362, 342] width 538 height 12
click at [50, 335] on input "100" at bounding box center [54, 335] width 24 height 15
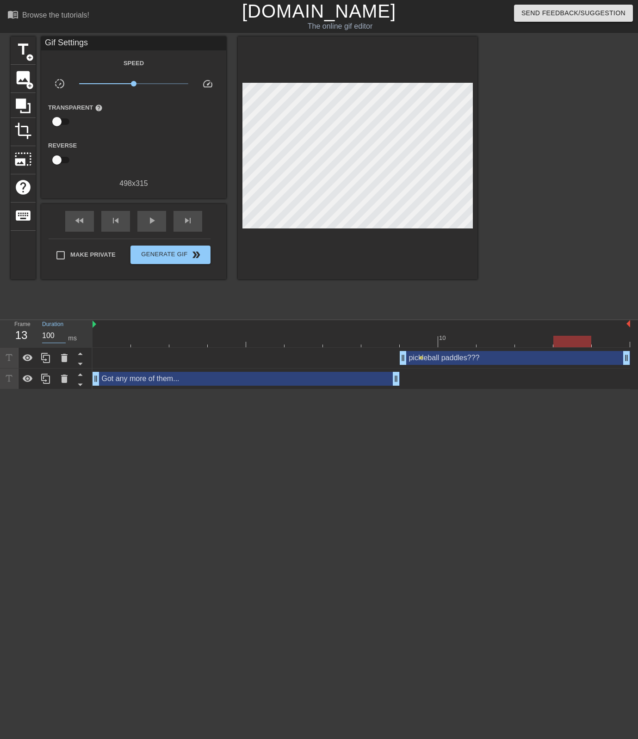
click at [50, 335] on input "100" at bounding box center [54, 335] width 24 height 15
paste input "4"
click at [610, 344] on div at bounding box center [362, 342] width 538 height 12
click at [43, 338] on input "100" at bounding box center [54, 335] width 24 height 15
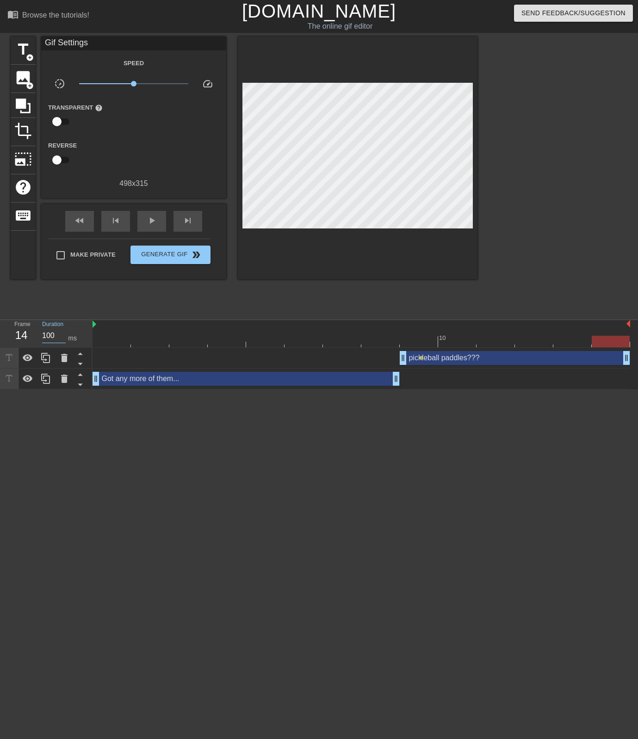
paste input "4"
type input "140"
click at [479, 364] on div "pickleball paddles??? drag_handle drag_handle" at bounding box center [515, 358] width 230 height 14
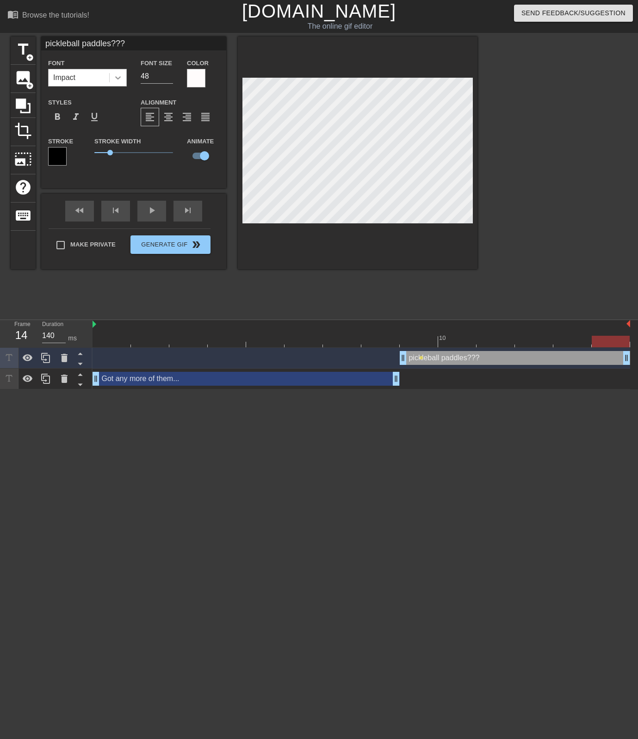
click at [114, 72] on div at bounding box center [118, 77] width 17 height 17
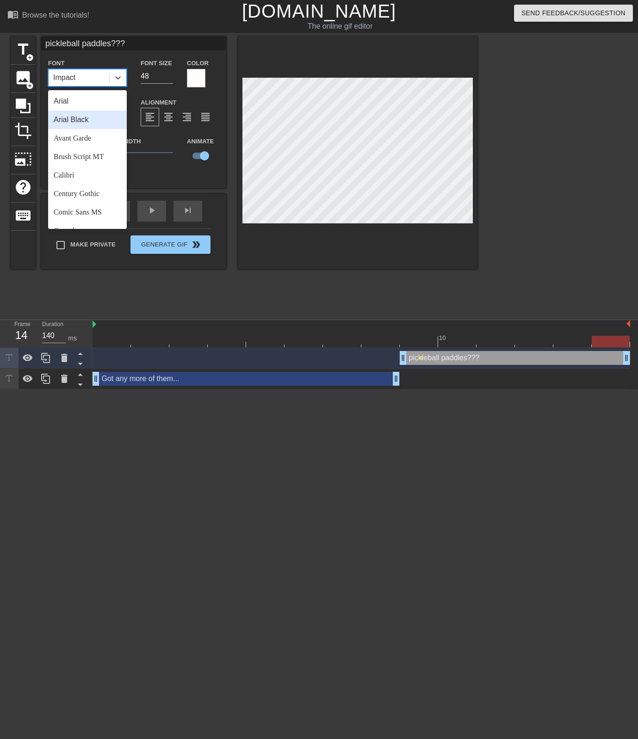
click at [93, 122] on div "Arial Black" at bounding box center [87, 120] width 79 height 19
click at [120, 74] on icon at bounding box center [117, 77] width 9 height 9
click at [96, 141] on div "Avant Garde" at bounding box center [87, 138] width 79 height 19
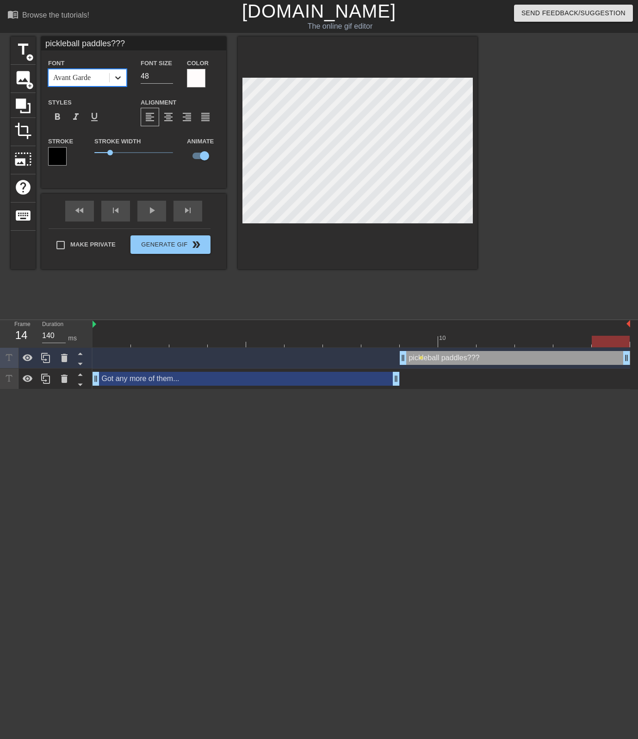
click at [118, 80] on icon at bounding box center [117, 77] width 9 height 9
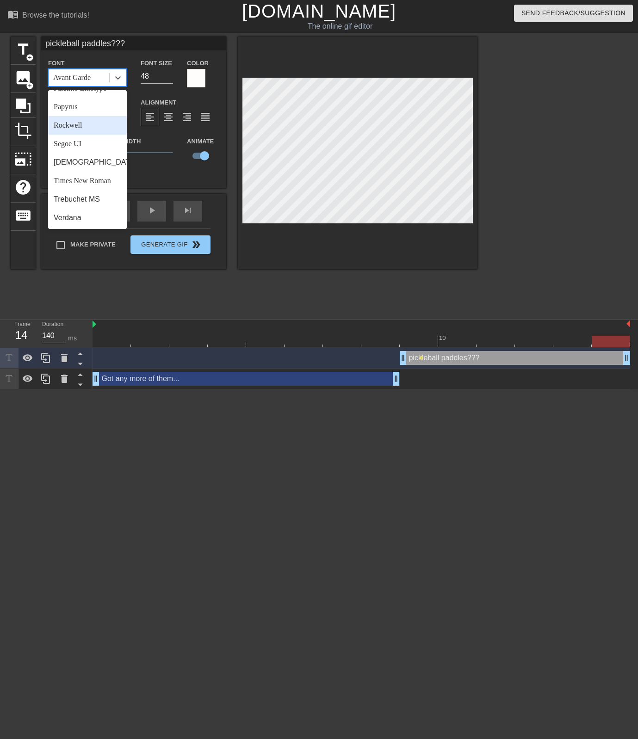
scroll to position [320, 0]
click at [94, 115] on div "Papyrus" at bounding box center [87, 107] width 79 height 19
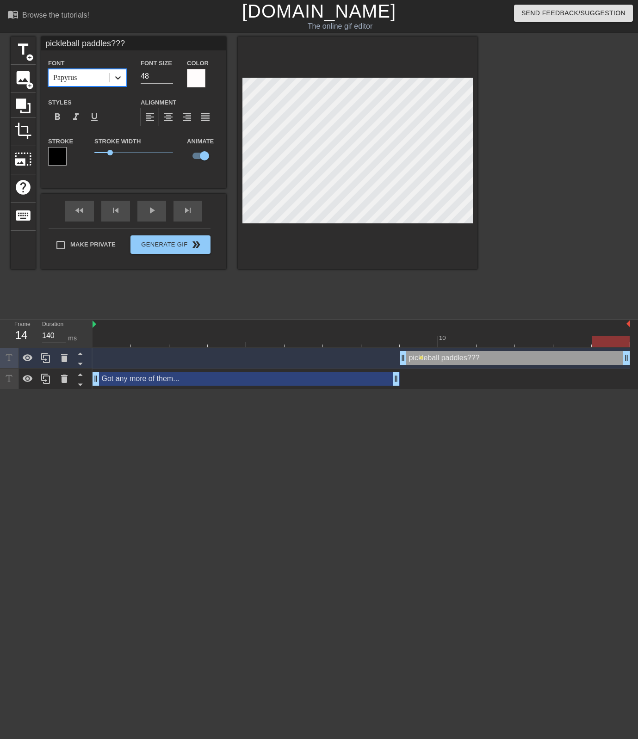
click at [121, 82] on div at bounding box center [118, 77] width 17 height 17
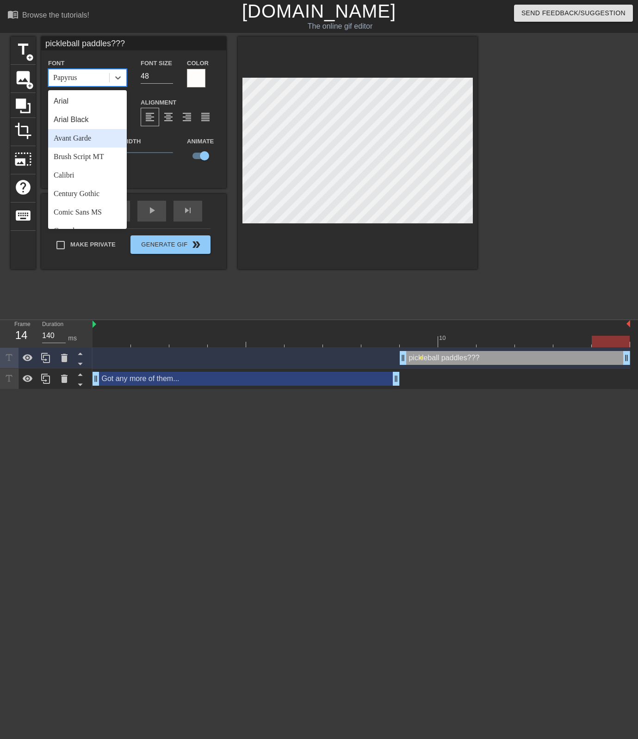
click at [91, 127] on div "Arial Black" at bounding box center [87, 120] width 79 height 19
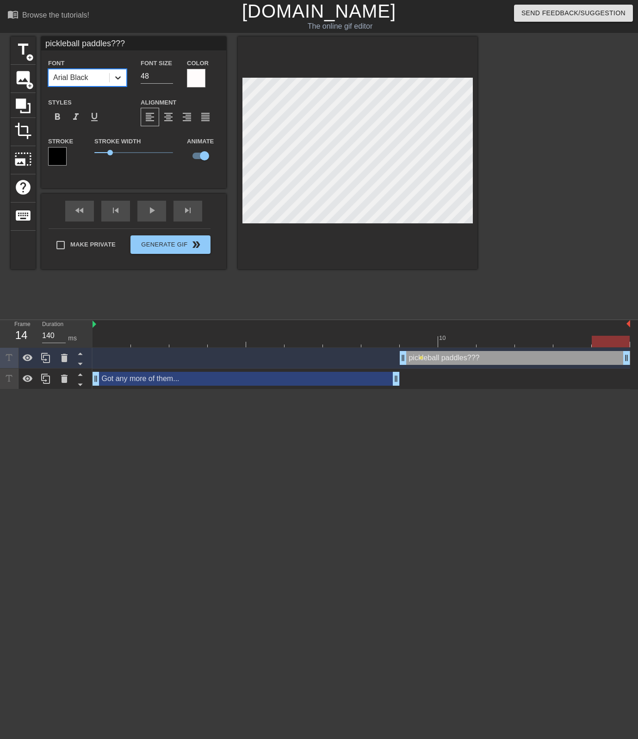
click at [117, 78] on icon at bounding box center [118, 77] width 6 height 3
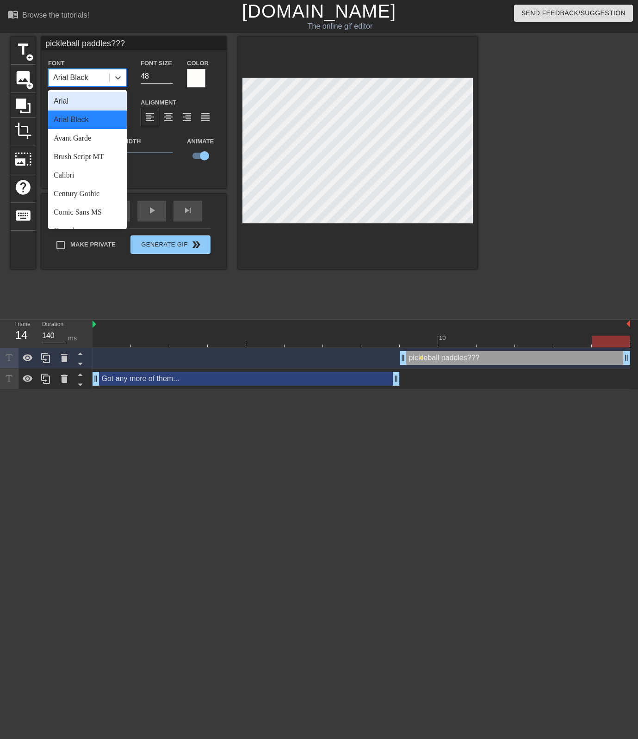
click at [70, 105] on div "Arial" at bounding box center [87, 101] width 79 height 19
click at [116, 75] on icon at bounding box center [117, 77] width 9 height 9
click at [91, 170] on div "Impact" at bounding box center [87, 176] width 79 height 19
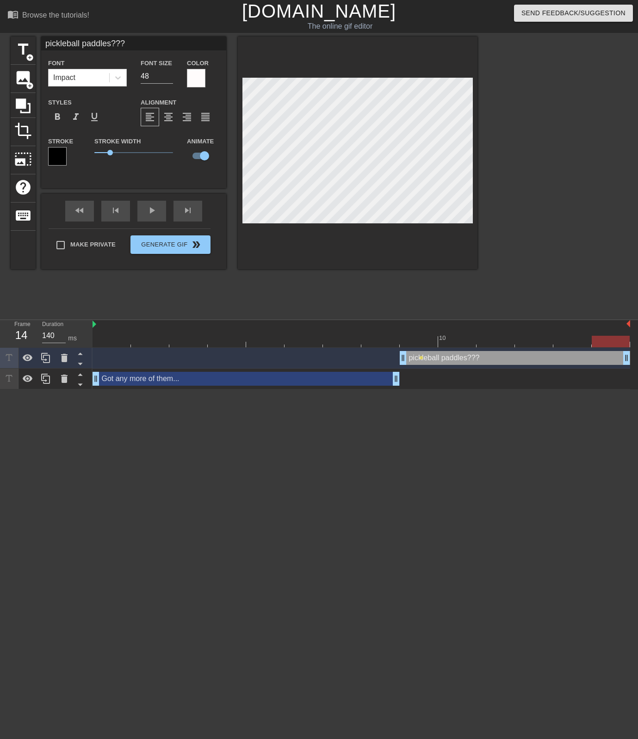
scroll to position [0, 2]
type input "P"
type textarea "P"
type input "PI"
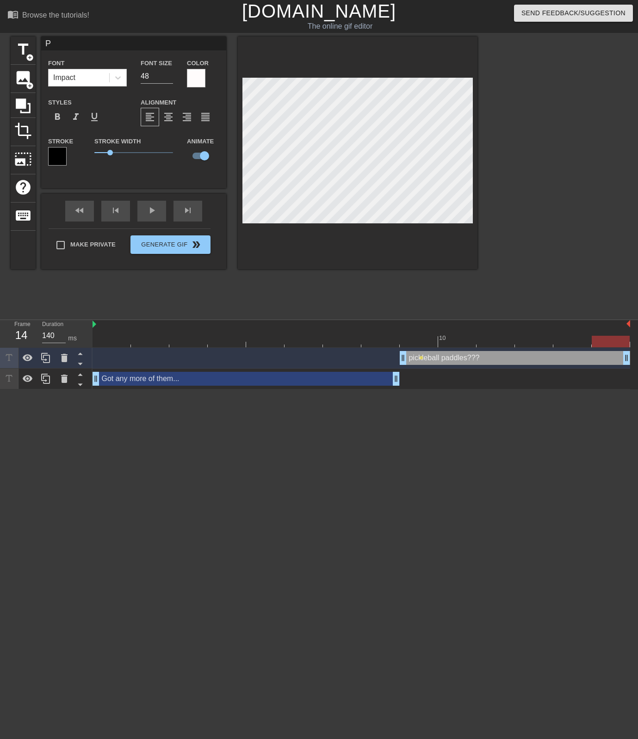
type textarea "PI"
type input "PIC"
type textarea "PIC"
type input "PICK"
type textarea "PICK"
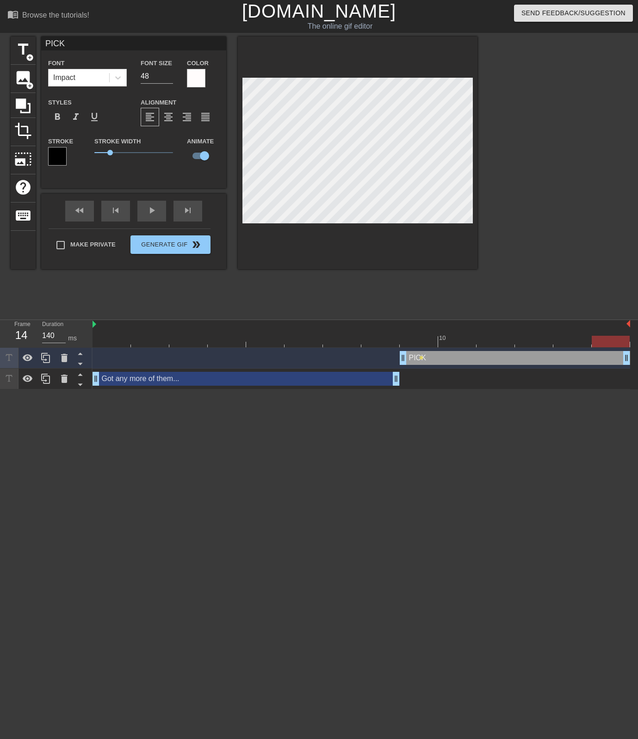
type input "PICKA"
type textarea "PICKA"
type input "PICKAL"
type textarea "PICKAL"
type input "PICKALL"
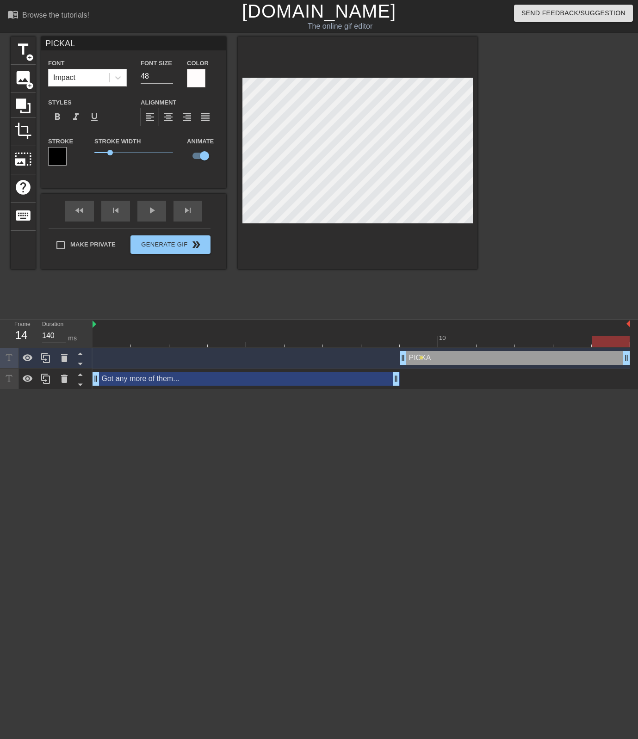
type textarea "PICKALL"
type input "PICKAL"
type textarea "PICKAL"
type input "PICKA"
type textarea "PICKA"
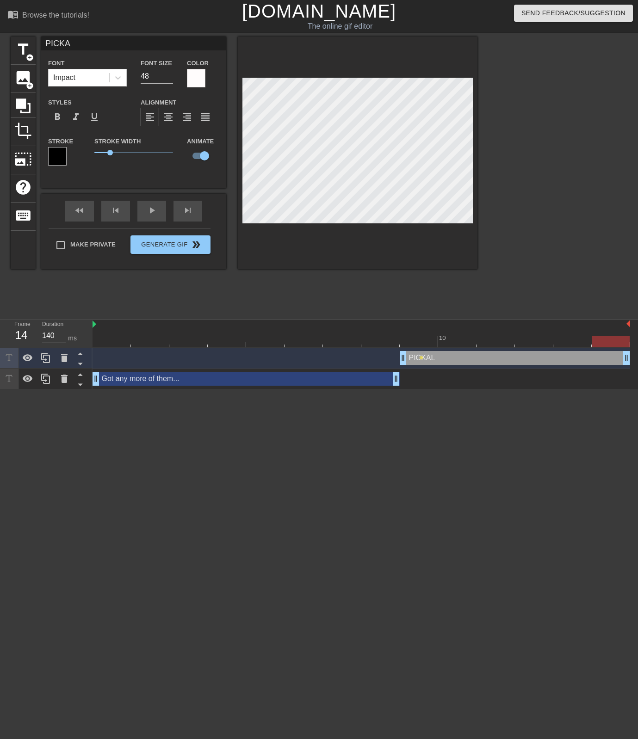
scroll to position [0, 0]
type input "PICK"
type textarea "PICK"
type input "PICKL"
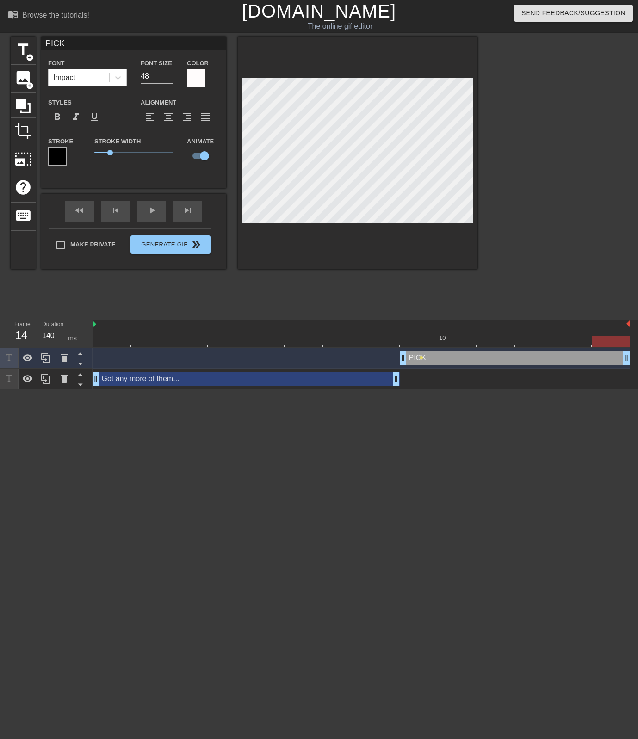
type textarea "PICKL"
type input "PICKLE"
type textarea "PICKLE"
type input "PICKLEB"
type textarea "PICKLEB"
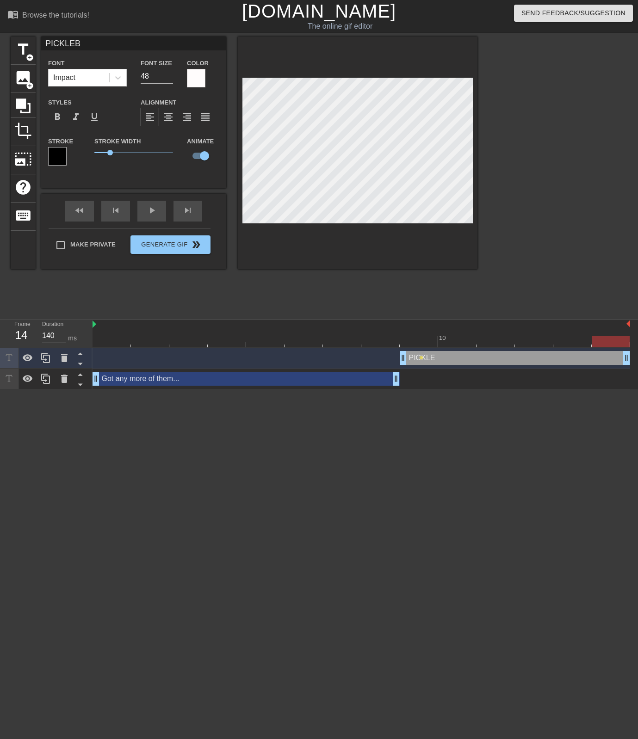
type input "PICKLEBA"
type textarea "PICKLEBA"
type input "PICKLEBAL"
type textarea "PICKLEBAL"
type input "PICKLEBALL"
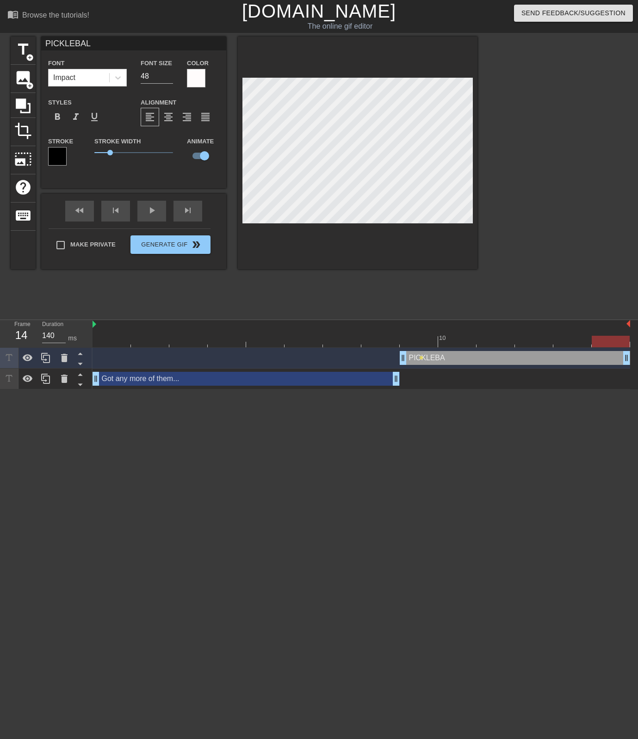
type textarea "PICKLEBALL"
type input "PICKLEBALL"
type textarea "PICKLEBALL"
type input "PICKLEBALL P"
type textarea "PICKLEBALL P"
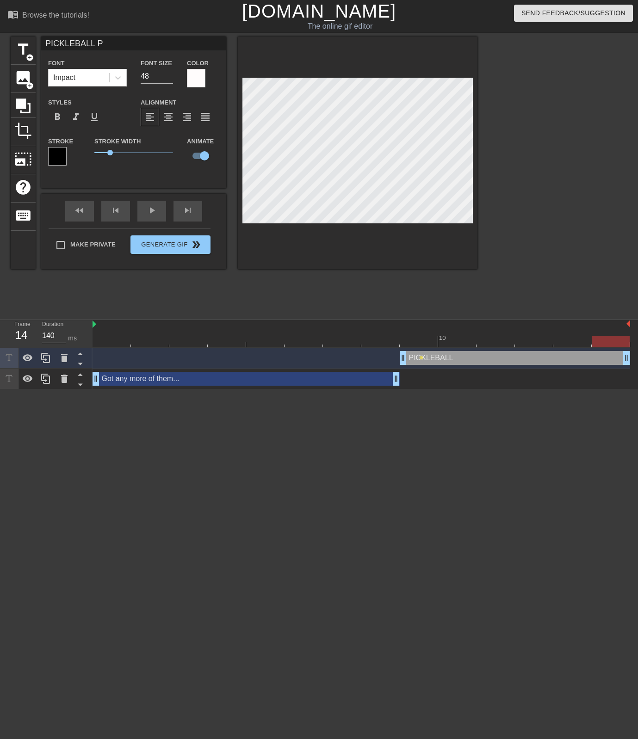
type input "PICKLEBALL PA"
type textarea "PICKLEBALL PA"
type input "PICKLEBALL PAD"
type textarea "PICKLEBALL PAD"
type input "PICKLEBALL PADD"
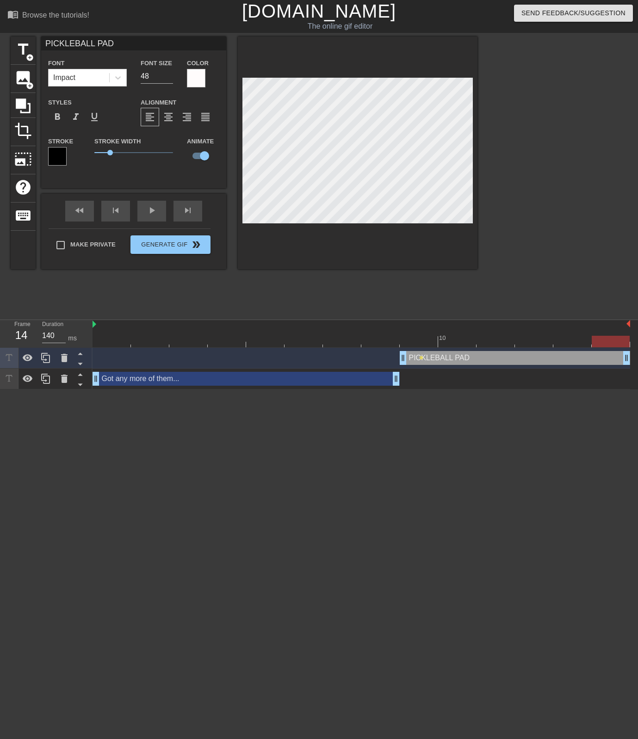
type textarea "PICKLEBALL PADD"
type input "PICKLEBALL PADDL"
type textarea "PICKLEBALL PADDL"
type input "PICKLEBALL PADDLE"
type textarea "PICKLEBALL PADDLE"
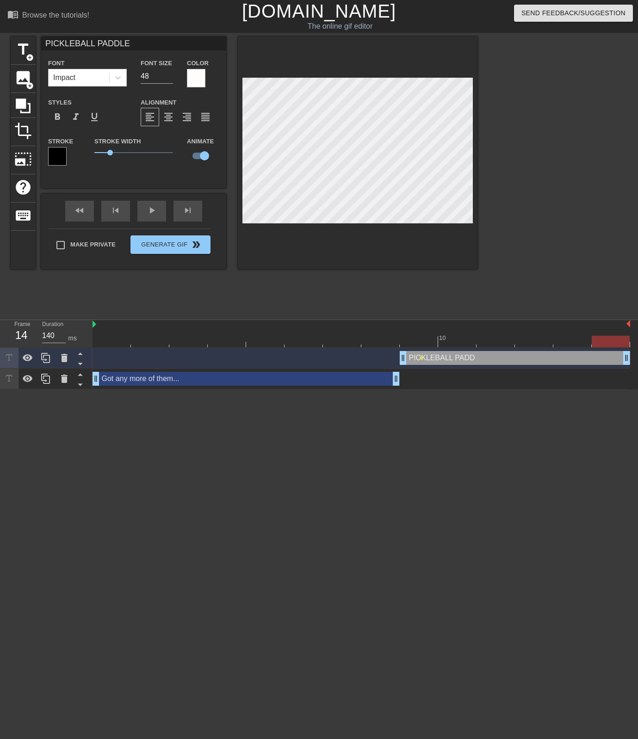
scroll to position [0, 4]
type input "PICKLEBALL PADDLES"
type textarea "PICKLEBALL PADDLES"
type input "PICKLEBALL PADDLES?"
type textarea "PICKLEBALL PADDLES?"
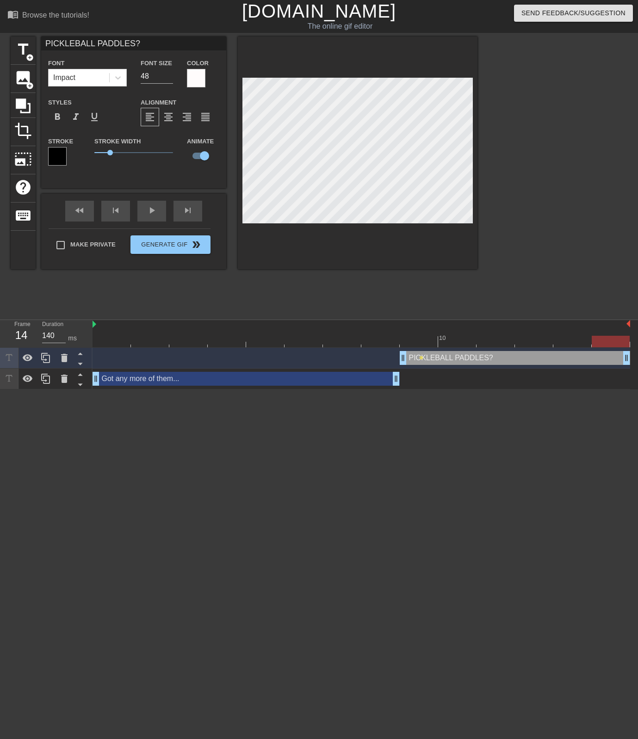
type input "PICKLEBALL PADDLES??"
type textarea "PICKLEBALL PADDLES??"
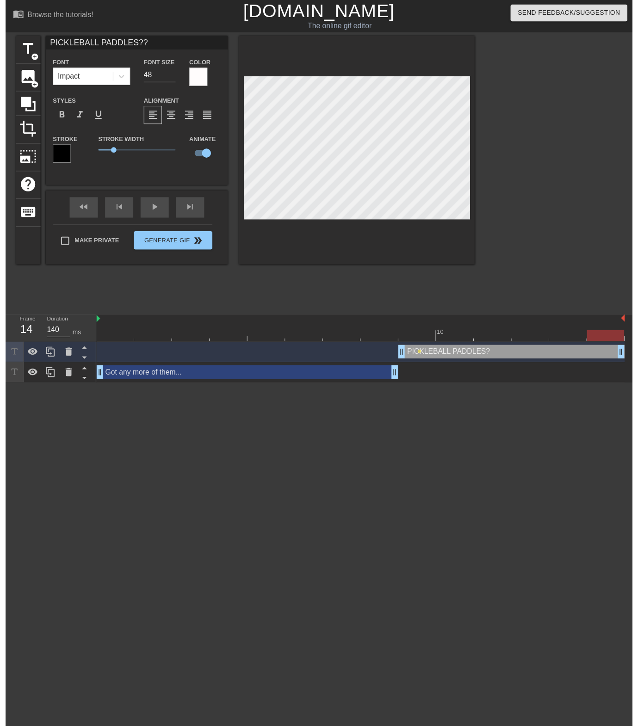
scroll to position [0, 5]
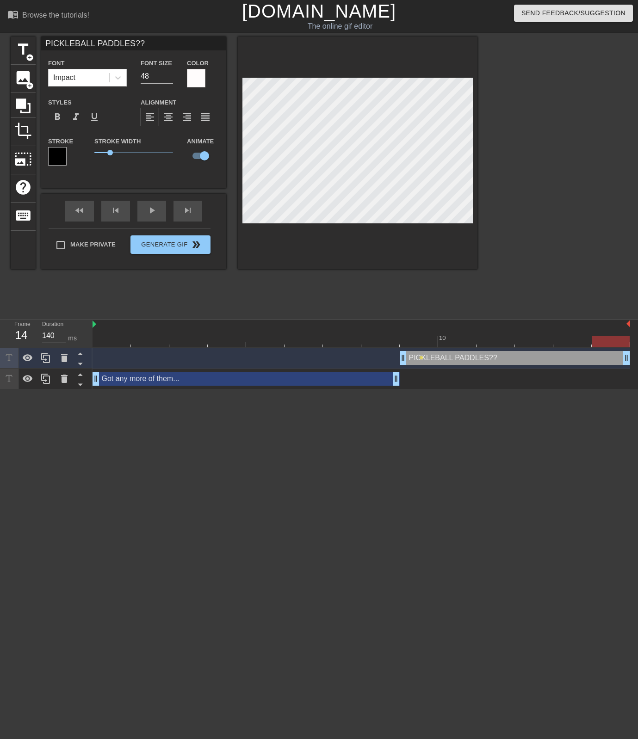
type input "PICKLEBALL PADDLES???"
type textarea "PICKLEBALL PADDLES???"
click at [197, 82] on div at bounding box center [196, 78] width 19 height 19
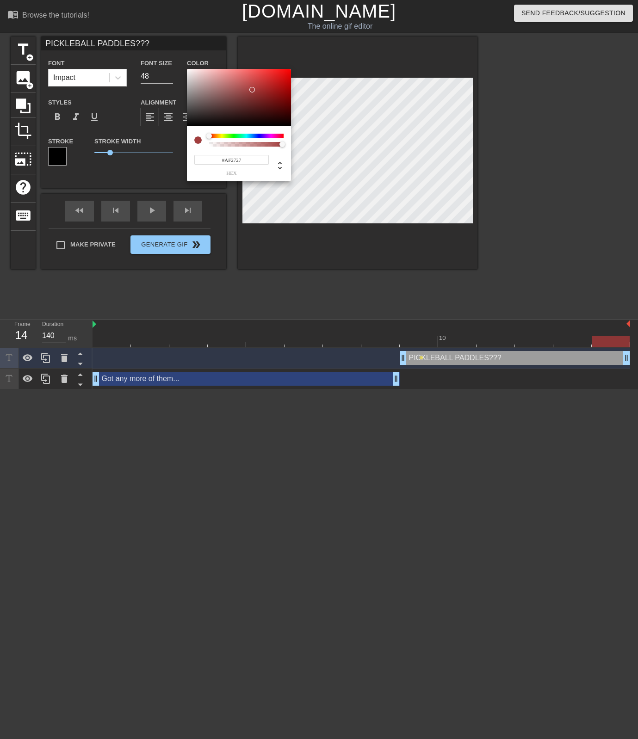
type input "#B12626"
drag, startPoint x: 252, startPoint y: 90, endPoint x: 268, endPoint y: 87, distance: 16.5
click at [268, 87] on div at bounding box center [239, 97] width 104 height 57
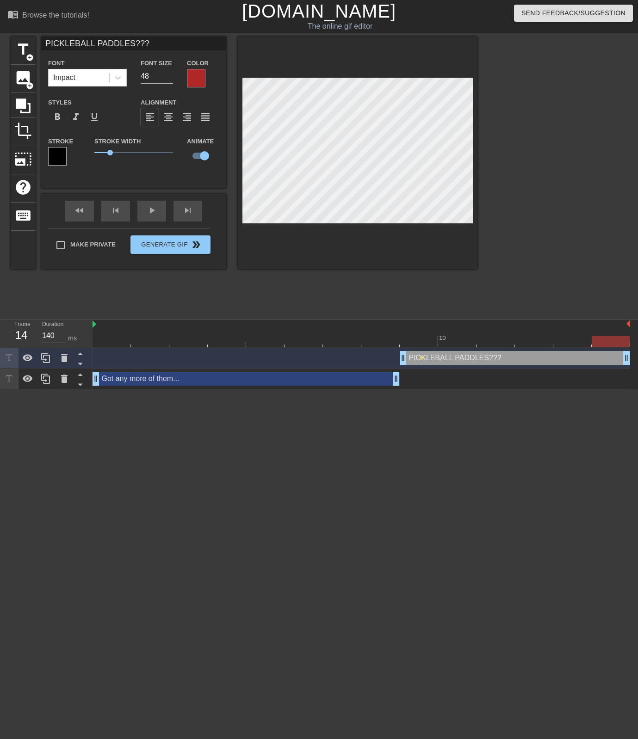
click at [63, 159] on div at bounding box center [57, 156] width 19 height 19
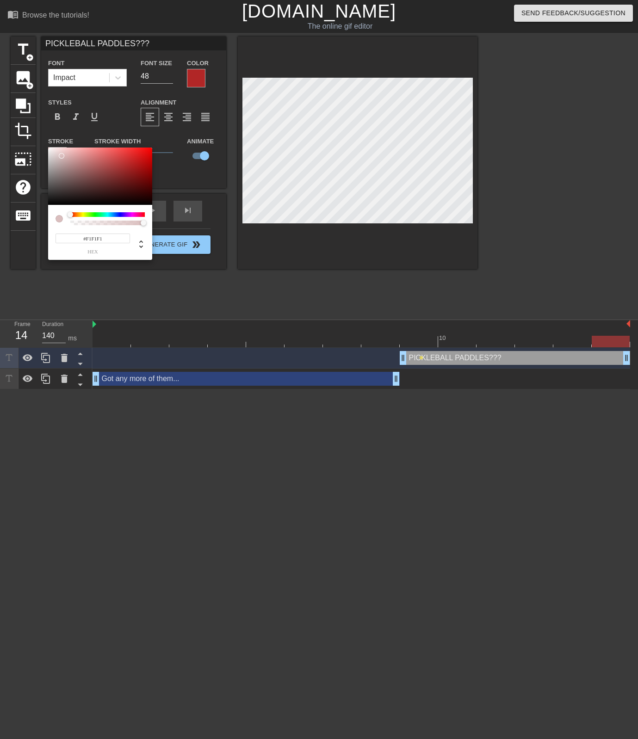
type input "#FFFFFF"
drag, startPoint x: 60, startPoint y: 155, endPoint x: 43, endPoint y: 132, distance: 28.5
click at [43, 132] on div "#FFFFFF hex" at bounding box center [319, 369] width 638 height 739
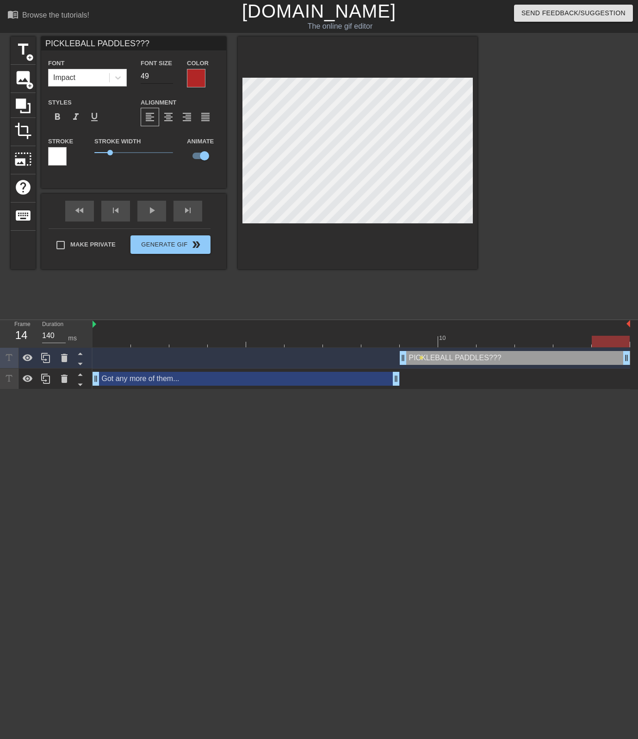
click at [168, 74] on input "49" at bounding box center [157, 76] width 32 height 15
type input "50"
click at [168, 74] on input "50" at bounding box center [157, 76] width 32 height 15
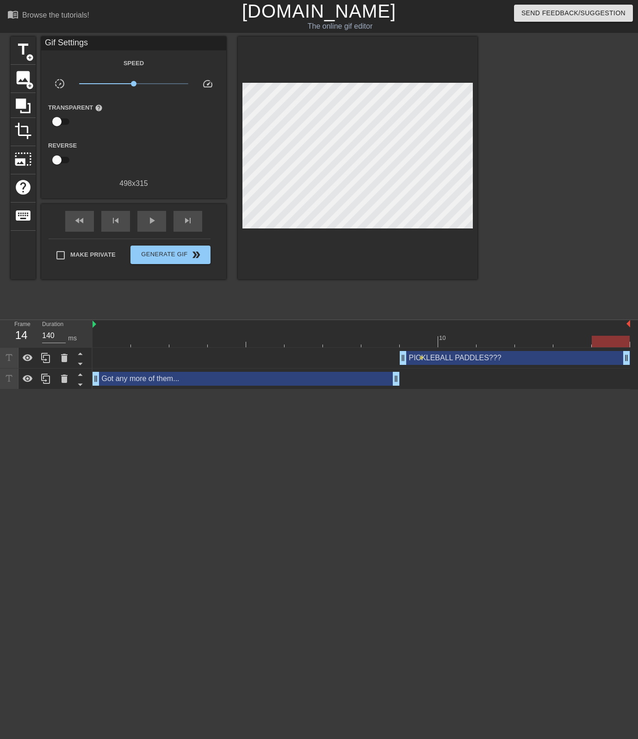
click at [557, 158] on div at bounding box center [558, 176] width 139 height 278
click at [99, 339] on div at bounding box center [362, 342] width 538 height 12
click at [154, 221] on span "play_arrow" at bounding box center [151, 220] width 11 height 11
click at [155, 222] on span "pause" at bounding box center [151, 220] width 11 height 11
click at [59, 13] on div "Browse the tutorials!" at bounding box center [55, 15] width 67 height 8
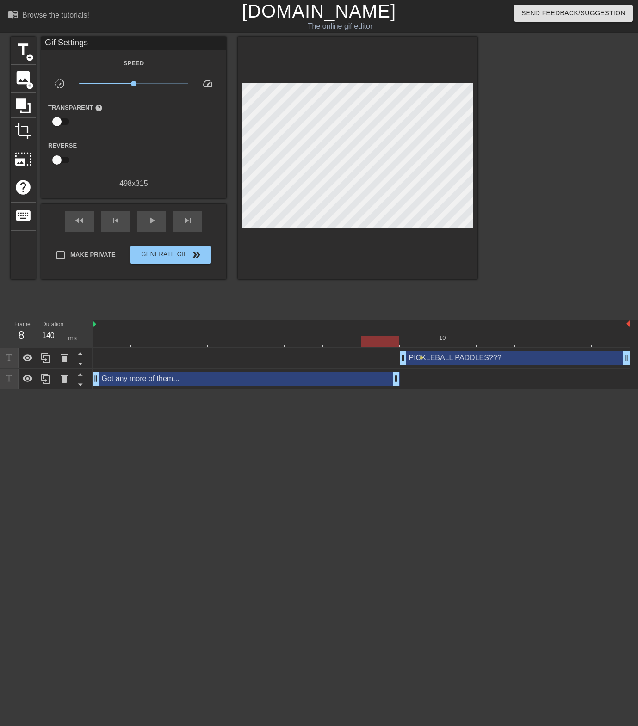
click at [418, 342] on div at bounding box center [362, 342] width 538 height 12
drag, startPoint x: 397, startPoint y: 379, endPoint x: 318, endPoint y: 374, distance: 79.2
drag, startPoint x: 401, startPoint y: 354, endPoint x: 324, endPoint y: 354, distance: 76.3
click at [349, 355] on div "PICKLEBALL PADDLES??? drag_handle drag_handle" at bounding box center [476, 358] width 307 height 14
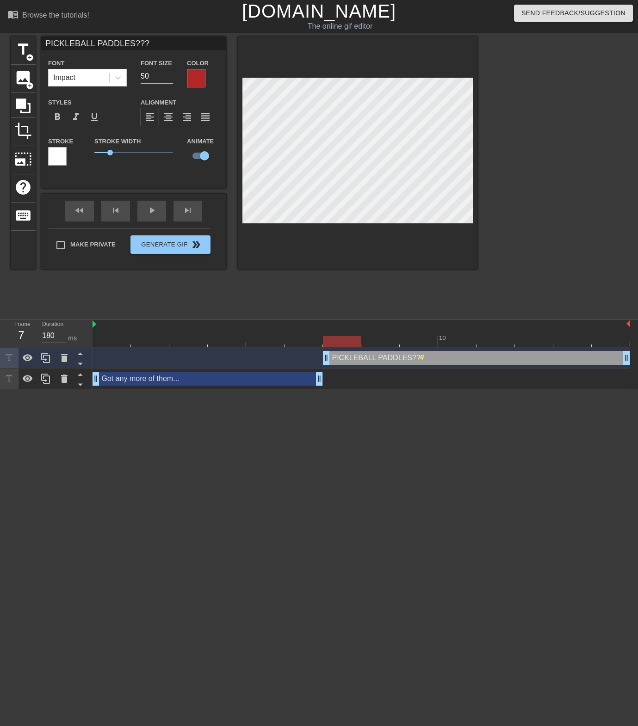
click at [351, 344] on div at bounding box center [342, 342] width 38 height 12
click at [385, 344] on div at bounding box center [362, 342] width 538 height 12
click at [607, 340] on div at bounding box center [362, 342] width 538 height 12
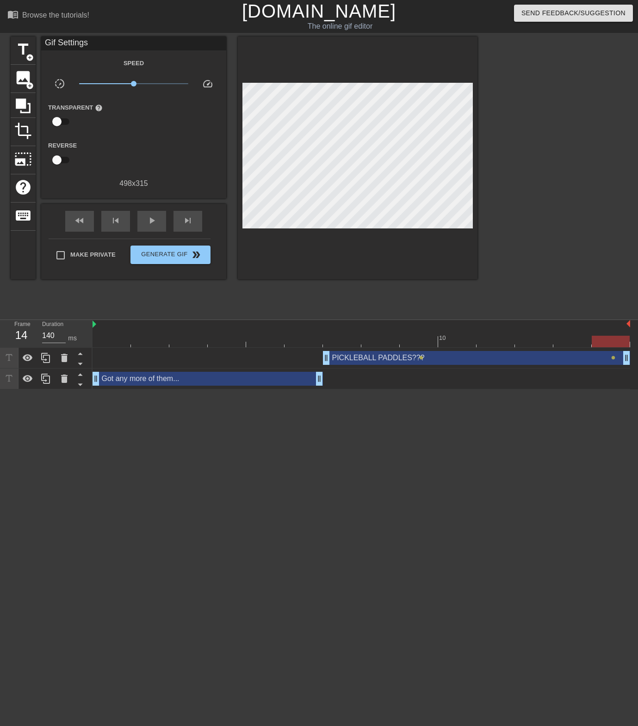
click at [542, 143] on div at bounding box center [558, 176] width 139 height 278
click at [104, 332] on div at bounding box center [112, 335] width 38 height 12
click at [144, 223] on div "play_arrow" at bounding box center [151, 221] width 29 height 21
click at [153, 220] on span "pause" at bounding box center [151, 220] width 11 height 11
click at [344, 346] on div at bounding box center [362, 342] width 538 height 12
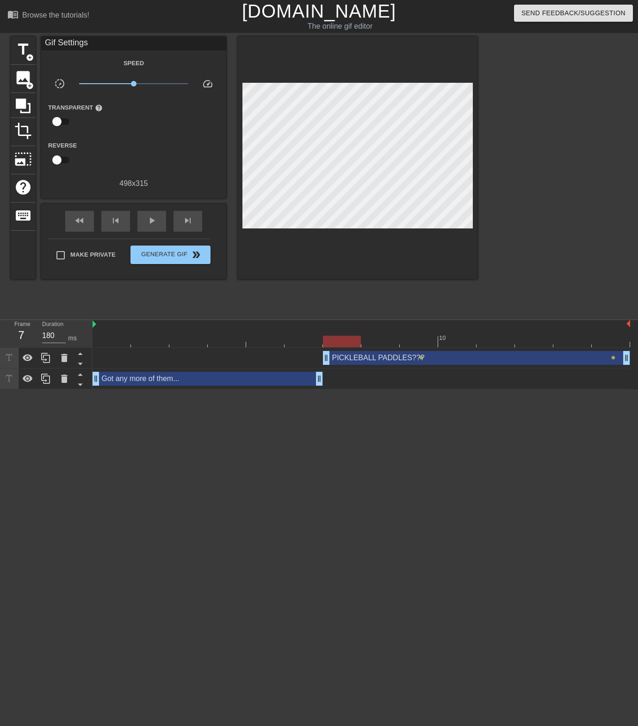
click at [384, 345] on div at bounding box center [362, 342] width 538 height 12
click at [411, 345] on div at bounding box center [362, 342] width 538 height 12
click at [345, 340] on div at bounding box center [362, 342] width 538 height 12
click at [385, 338] on div at bounding box center [362, 342] width 538 height 12
click at [416, 340] on div at bounding box center [362, 342] width 538 height 12
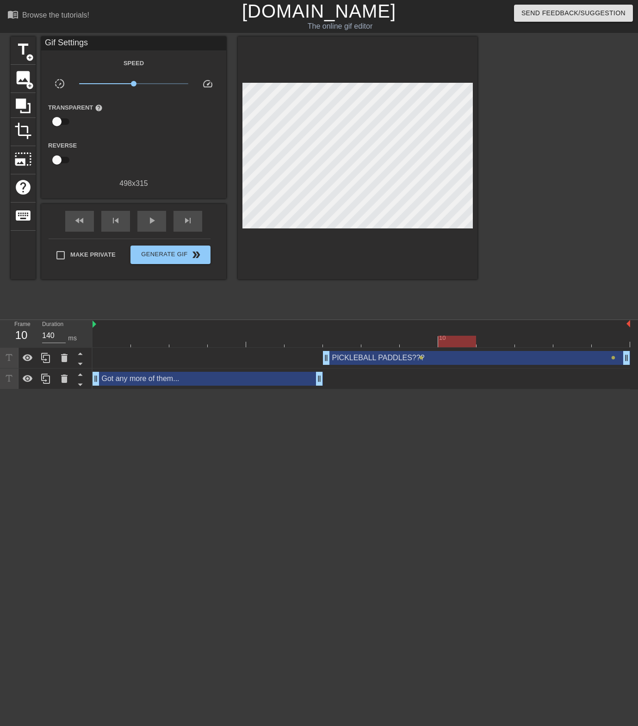
click at [457, 340] on div at bounding box center [362, 342] width 538 height 12
click at [496, 341] on div at bounding box center [362, 342] width 538 height 12
click at [528, 340] on div at bounding box center [362, 342] width 538 height 12
click at [569, 340] on div at bounding box center [362, 342] width 538 height 12
click at [614, 339] on div at bounding box center [362, 342] width 538 height 12
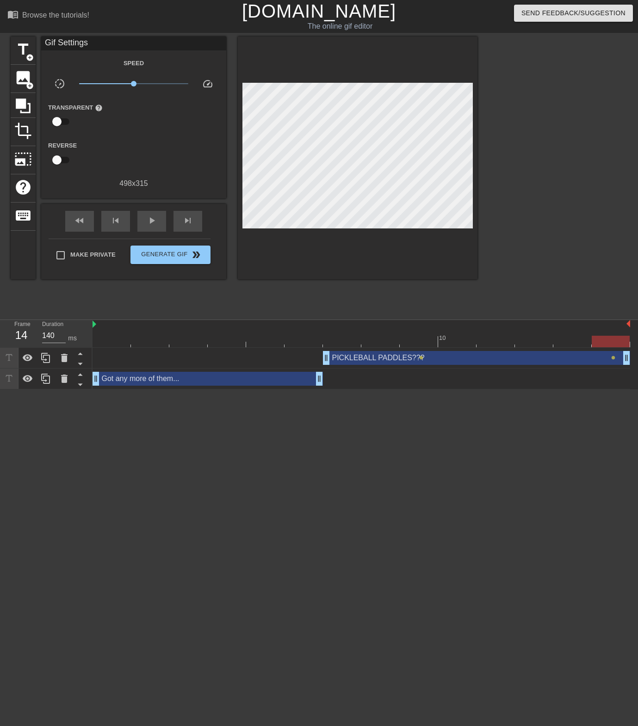
click at [575, 341] on div at bounding box center [362, 342] width 538 height 12
click at [421, 357] on span "lens" at bounding box center [421, 358] width 4 height 4
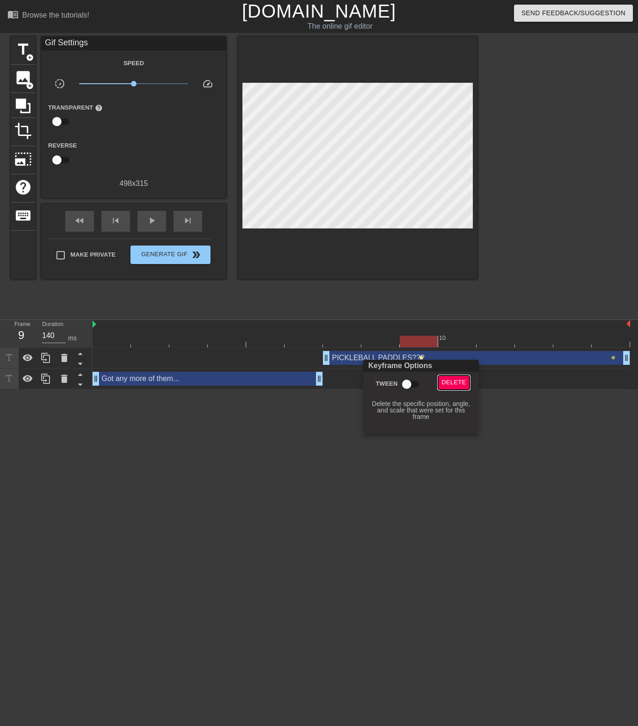
click at [455, 384] on span "Delete" at bounding box center [454, 382] width 25 height 11
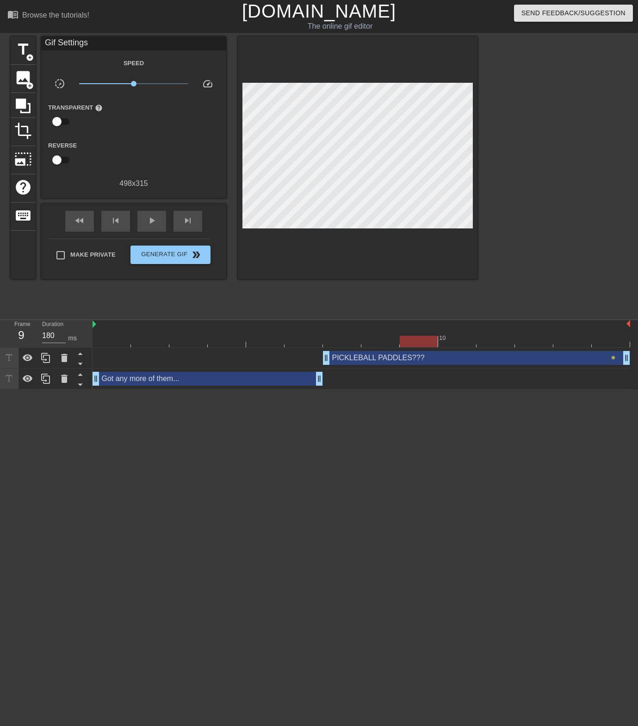
click at [340, 341] on div at bounding box center [362, 342] width 538 height 12
click at [507, 223] on div at bounding box center [558, 176] width 139 height 278
click at [381, 343] on div at bounding box center [362, 342] width 538 height 12
click at [418, 340] on div at bounding box center [362, 342] width 538 height 12
click at [380, 340] on div at bounding box center [362, 342] width 538 height 12
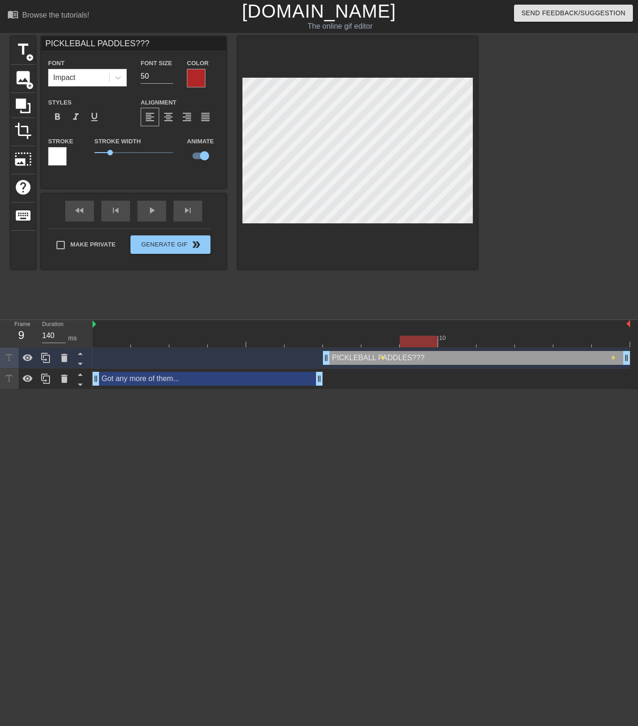
click at [425, 333] on div at bounding box center [419, 335] width 38 height 12
click at [353, 341] on div at bounding box center [362, 342] width 538 height 12
click at [381, 230] on div at bounding box center [358, 153] width 240 height 233
click at [378, 345] on div at bounding box center [362, 342] width 538 height 12
click at [414, 339] on div at bounding box center [362, 342] width 538 height 12
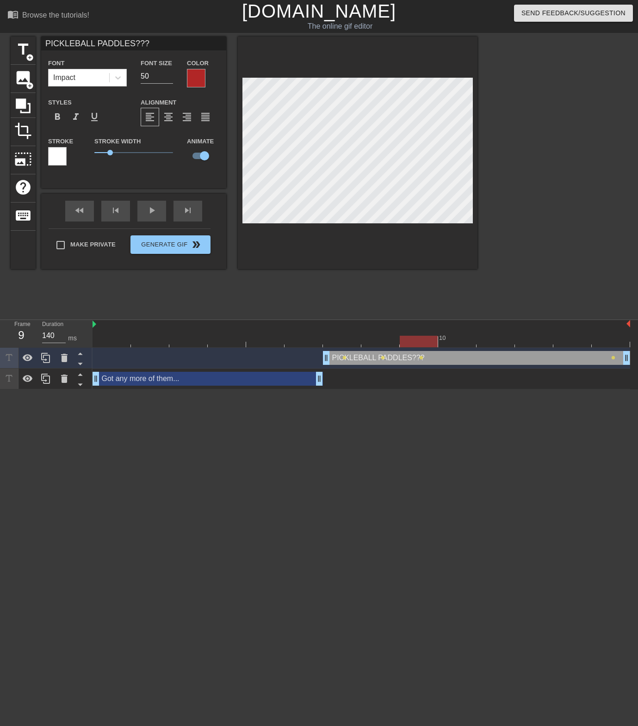
click at [460, 340] on div at bounding box center [362, 342] width 538 height 12
click at [500, 340] on div at bounding box center [362, 342] width 538 height 12
click at [533, 337] on div at bounding box center [362, 342] width 538 height 12
click at [575, 347] on div at bounding box center [362, 342] width 538 height 12
click at [603, 341] on div at bounding box center [362, 342] width 538 height 12
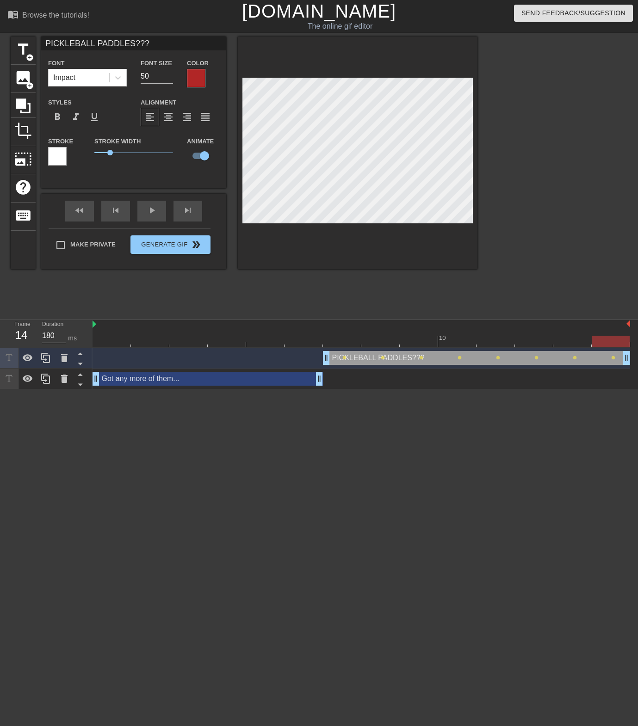
click at [109, 343] on div at bounding box center [362, 342] width 538 height 12
click at [153, 208] on div "fast_rewind skip_previous play_arrow skip_next" at bounding box center [133, 211] width 151 height 35
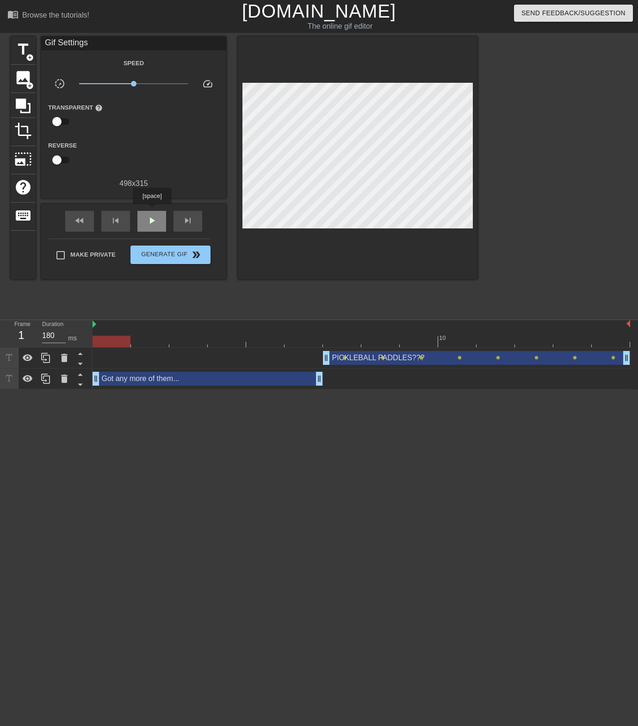
click at [154, 224] on span "play_arrow" at bounding box center [151, 220] width 11 height 11
click at [157, 224] on div "pause" at bounding box center [151, 221] width 29 height 21
click at [498, 346] on div at bounding box center [362, 342] width 538 height 12
click at [536, 341] on div at bounding box center [362, 342] width 538 height 12
click at [566, 341] on div at bounding box center [362, 342] width 538 height 12
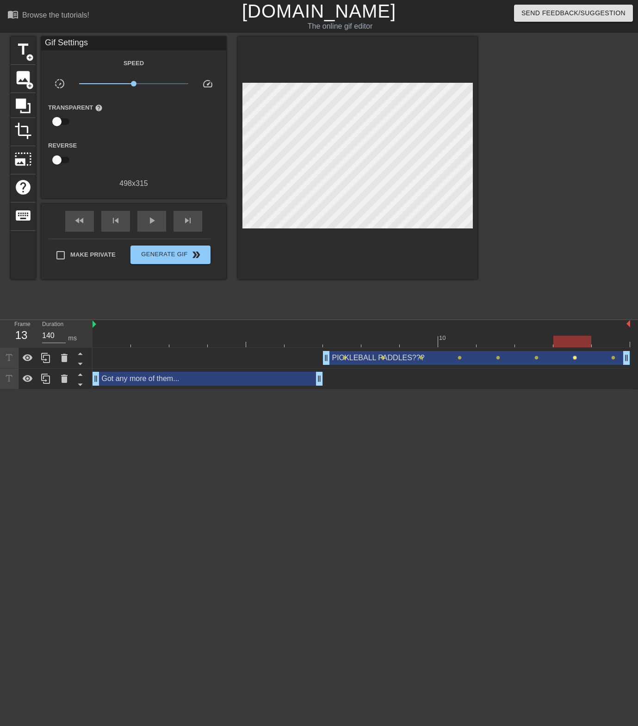
click at [575, 359] on span "lens" at bounding box center [575, 358] width 4 height 4
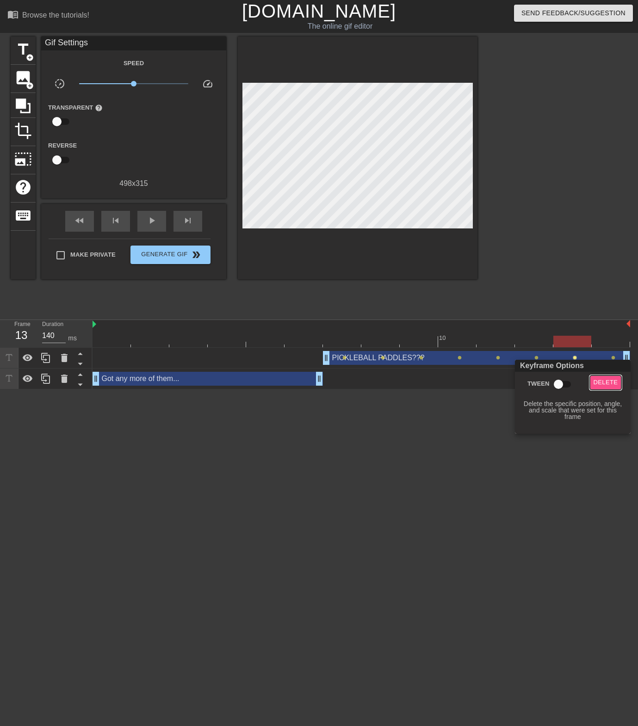
click at [606, 382] on span "Delete" at bounding box center [606, 382] width 25 height 11
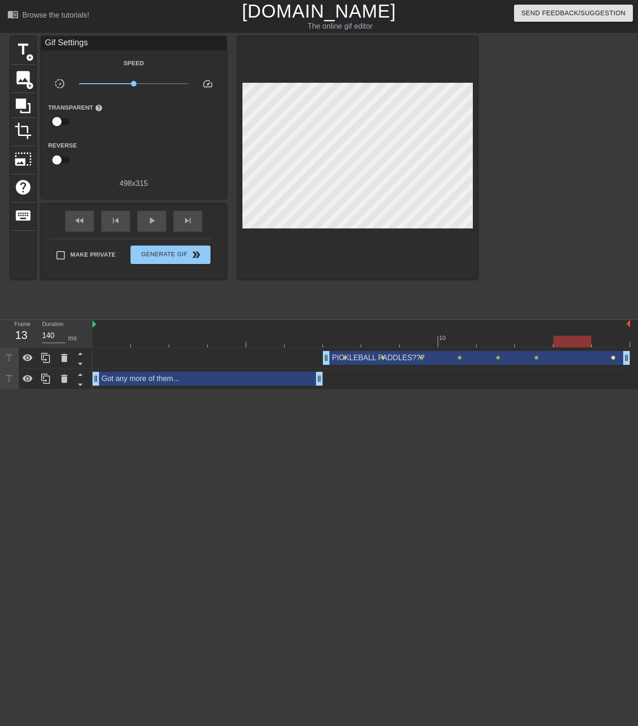
click at [613, 358] on span "lens" at bounding box center [613, 358] width 4 height 4
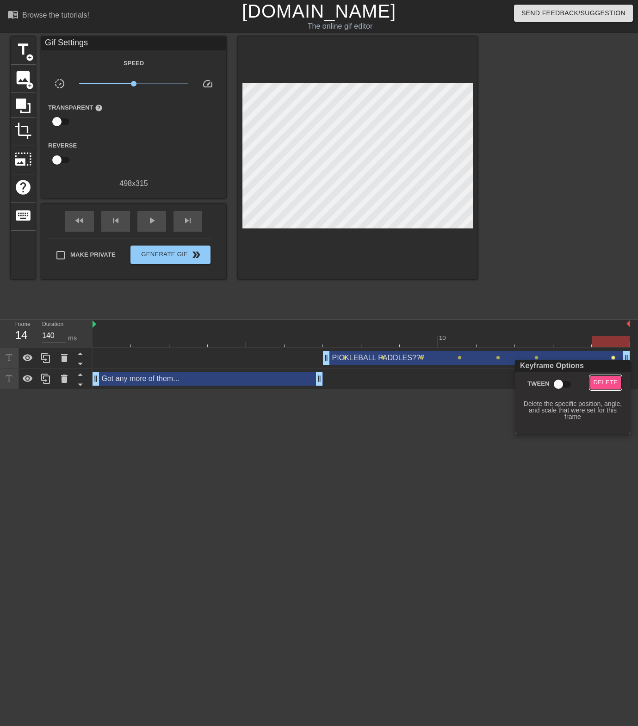
click at [611, 385] on span "Delete" at bounding box center [606, 382] width 25 height 11
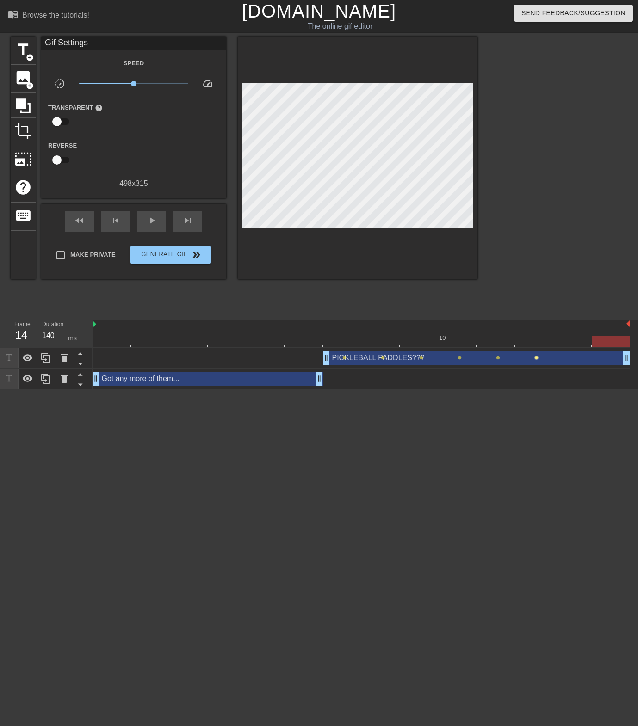
click at [537, 359] on span "lens" at bounding box center [536, 358] width 4 height 4
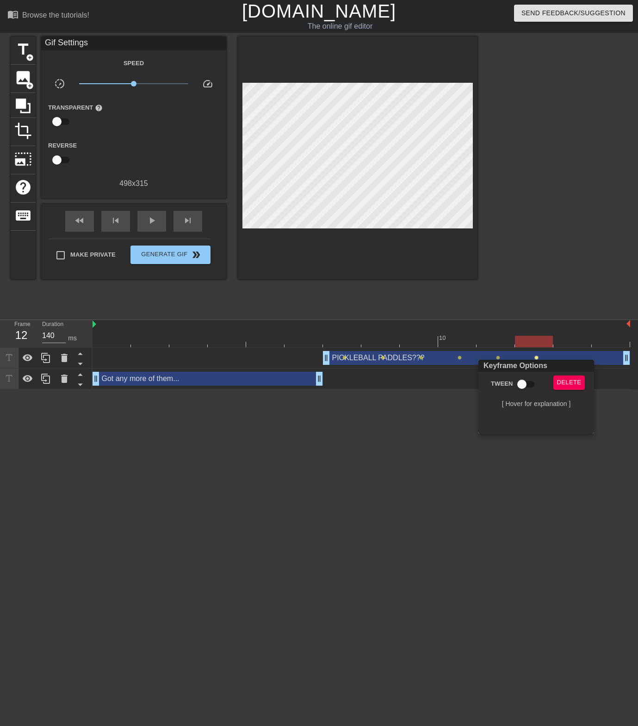
click at [520, 291] on div at bounding box center [319, 363] width 638 height 726
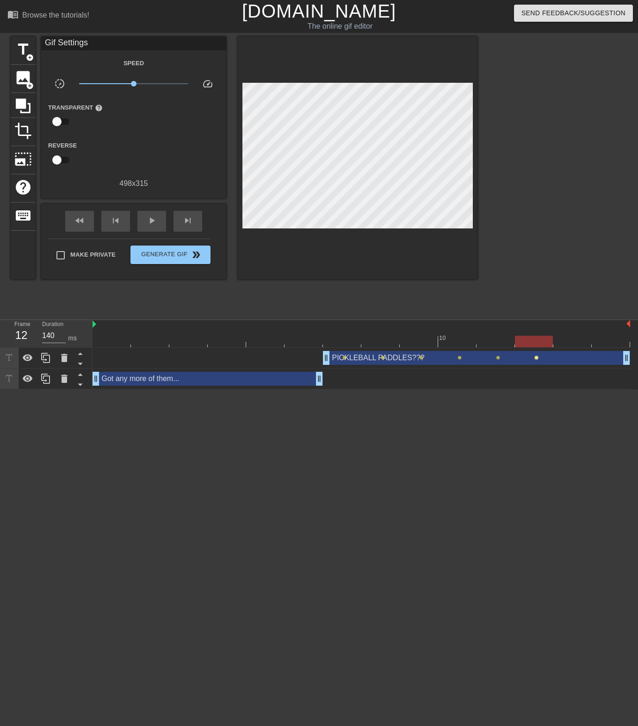
click at [537, 359] on span "lens" at bounding box center [536, 358] width 4 height 4
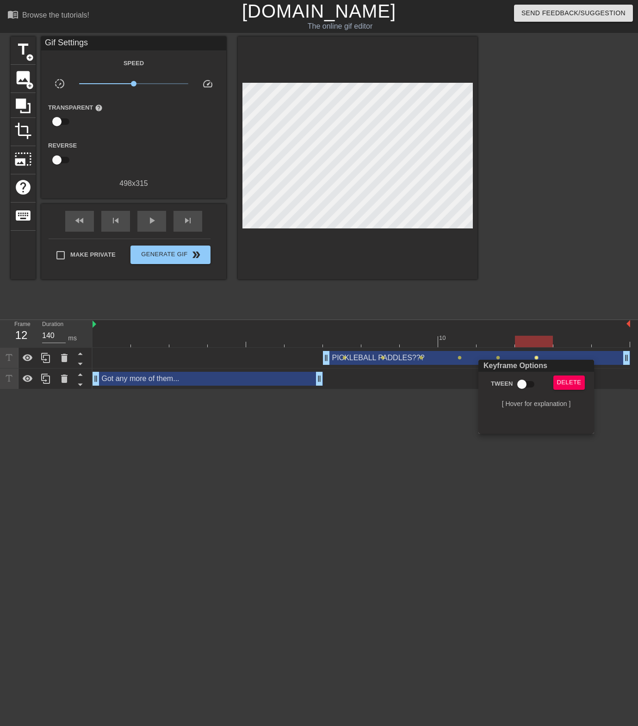
click at [509, 296] on div at bounding box center [319, 363] width 638 height 726
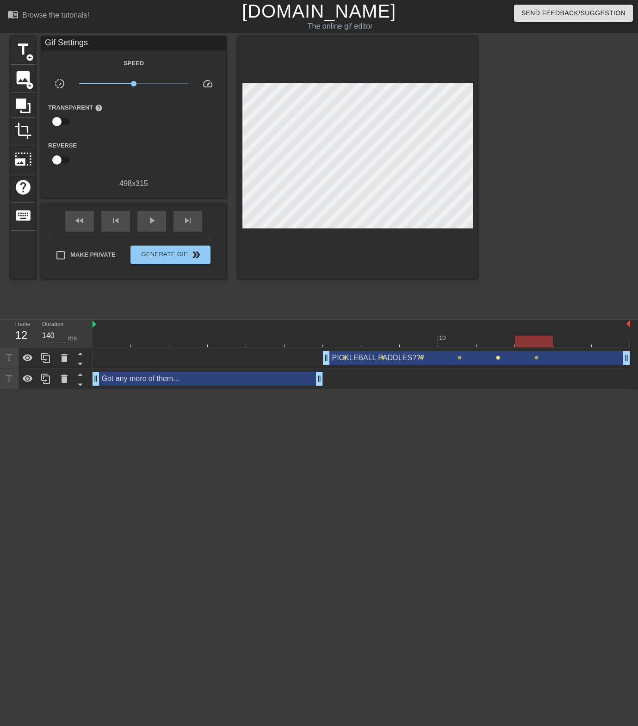
click at [497, 358] on span "lens" at bounding box center [498, 358] width 4 height 4
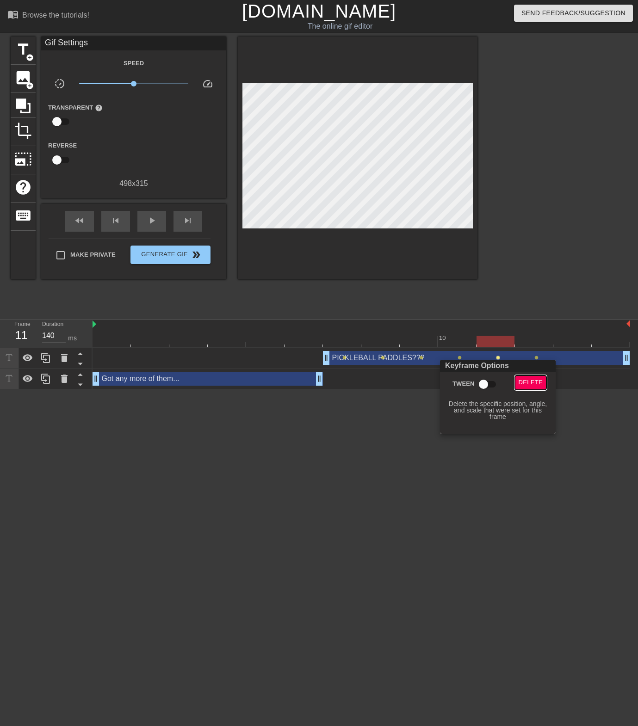
click at [531, 380] on span "Delete" at bounding box center [531, 382] width 25 height 11
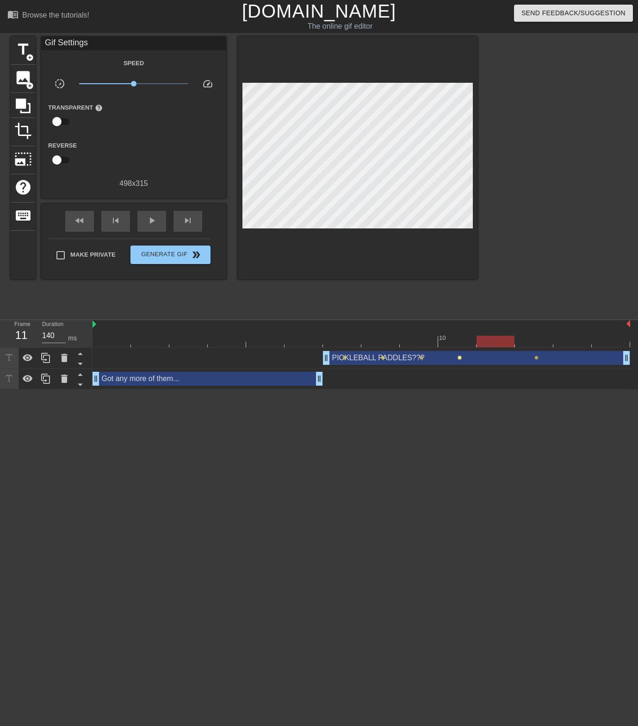
click at [461, 359] on span "lens" at bounding box center [460, 358] width 4 height 4
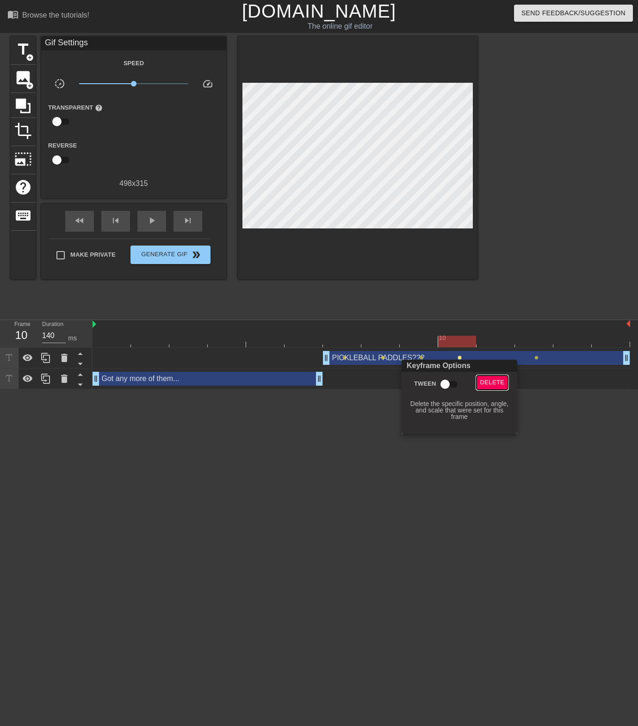
click at [490, 380] on span "Delete" at bounding box center [492, 382] width 25 height 11
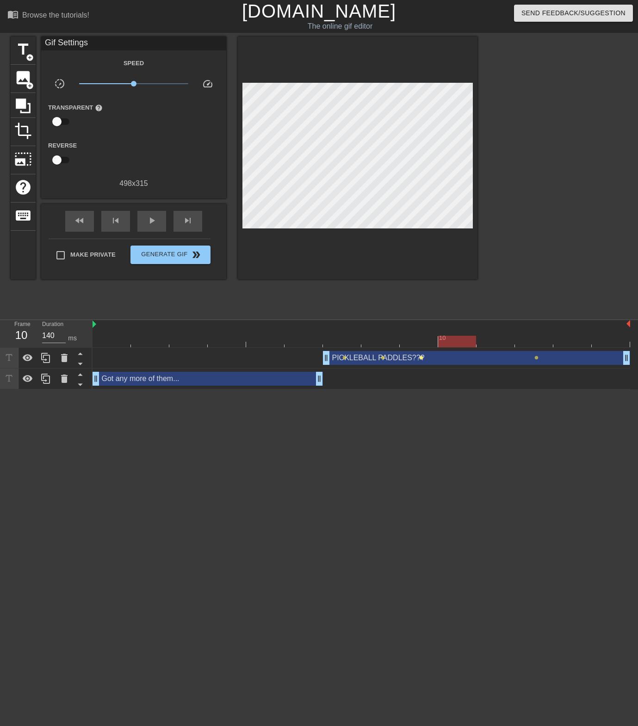
click at [422, 358] on span "lens" at bounding box center [421, 358] width 4 height 4
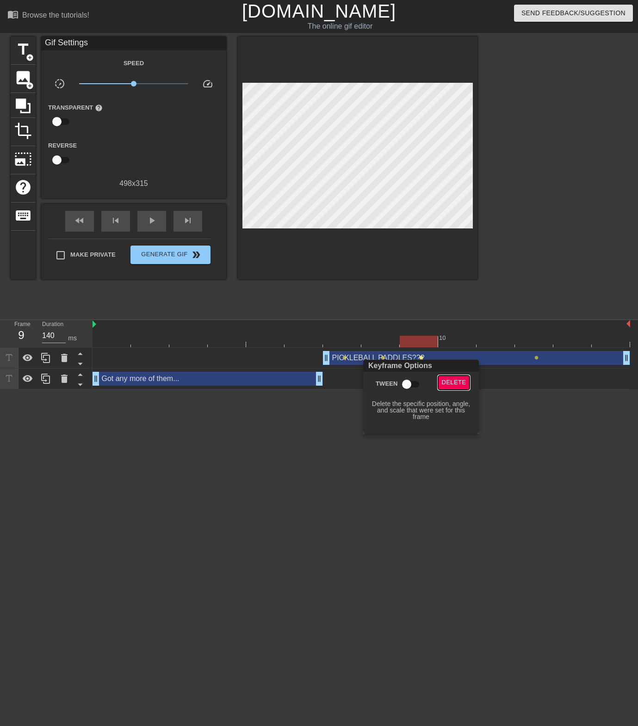
click at [457, 380] on span "Delete" at bounding box center [454, 382] width 25 height 11
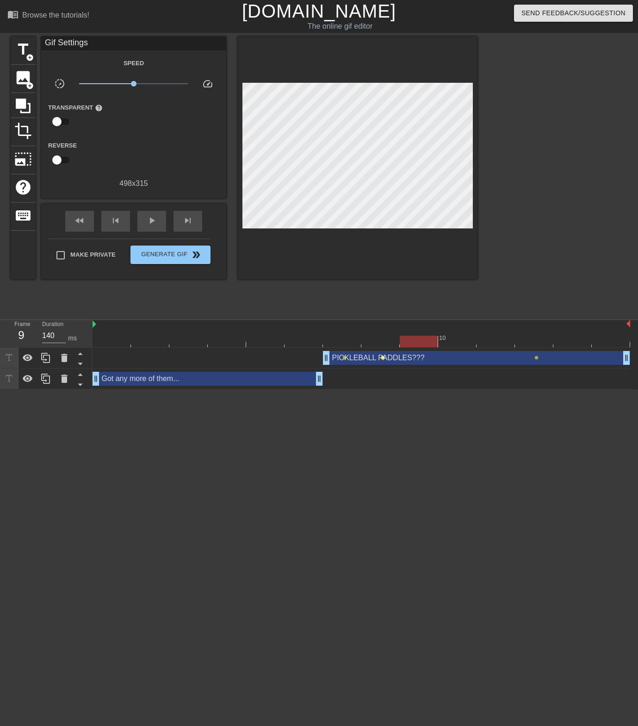
click at [383, 358] on span "lens" at bounding box center [383, 358] width 4 height 4
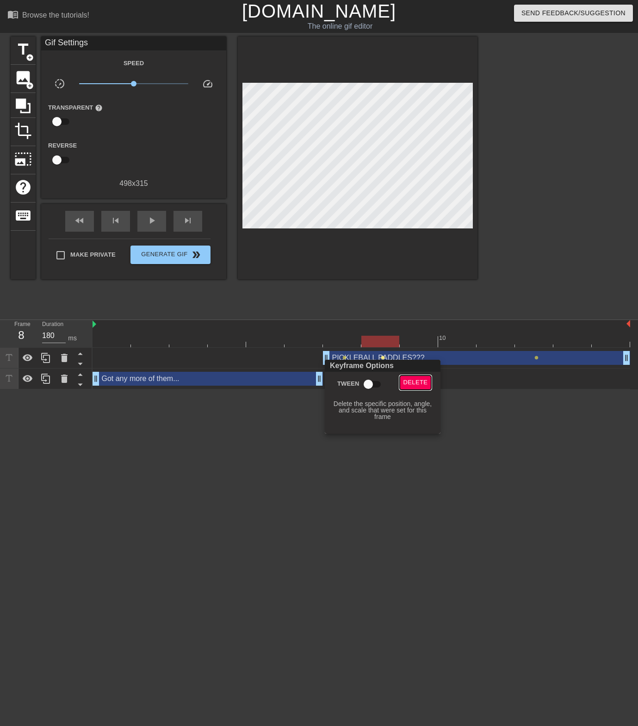
click at [419, 382] on span "Delete" at bounding box center [415, 382] width 25 height 11
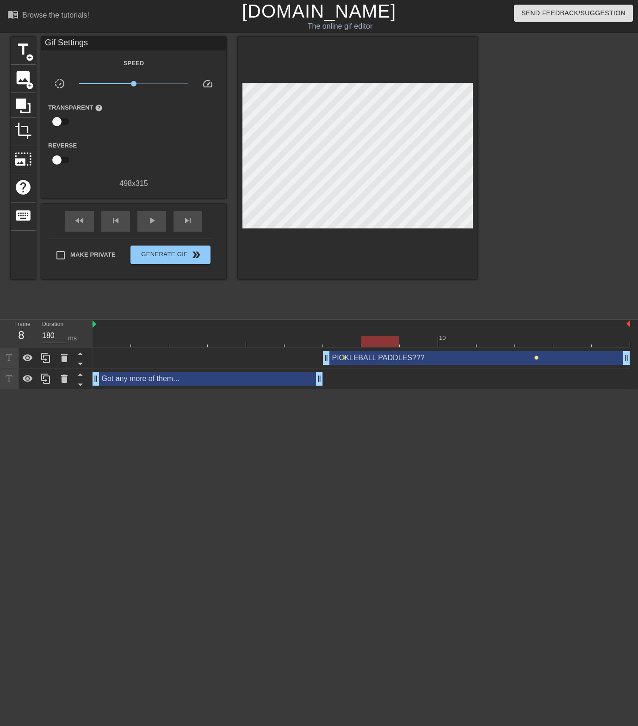
click at [534, 358] on span "lens" at bounding box center [536, 358] width 4 height 4
type input "140"
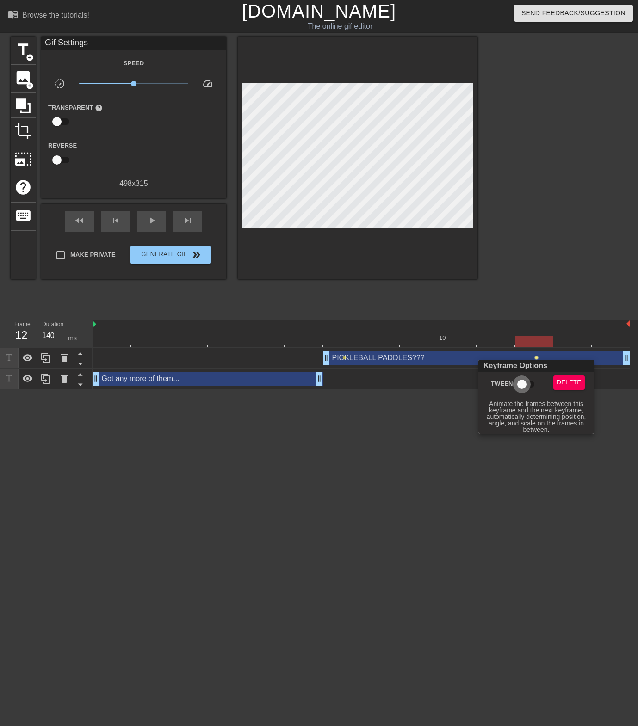
click at [523, 381] on input "Tween" at bounding box center [521, 385] width 53 height 18
checkbox input "true"
click at [554, 263] on div at bounding box center [319, 363] width 638 height 726
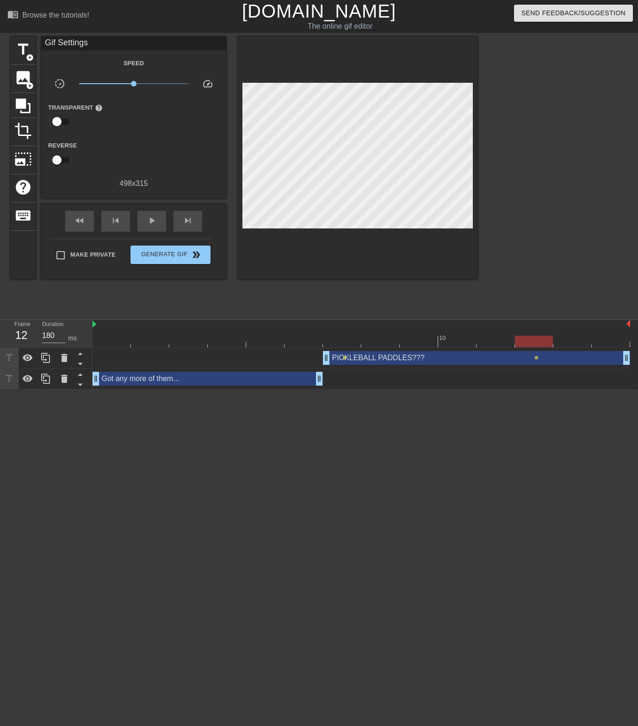
click at [109, 338] on div at bounding box center [362, 342] width 538 height 12
click at [158, 224] on div "play_arrow" at bounding box center [151, 221] width 29 height 21
click at [528, 297] on div at bounding box center [558, 176] width 139 height 278
click at [130, 229] on div "fast_rewind skip_previous pause skip_next" at bounding box center [133, 221] width 151 height 35
click at [148, 226] on span "pause" at bounding box center [151, 220] width 11 height 11
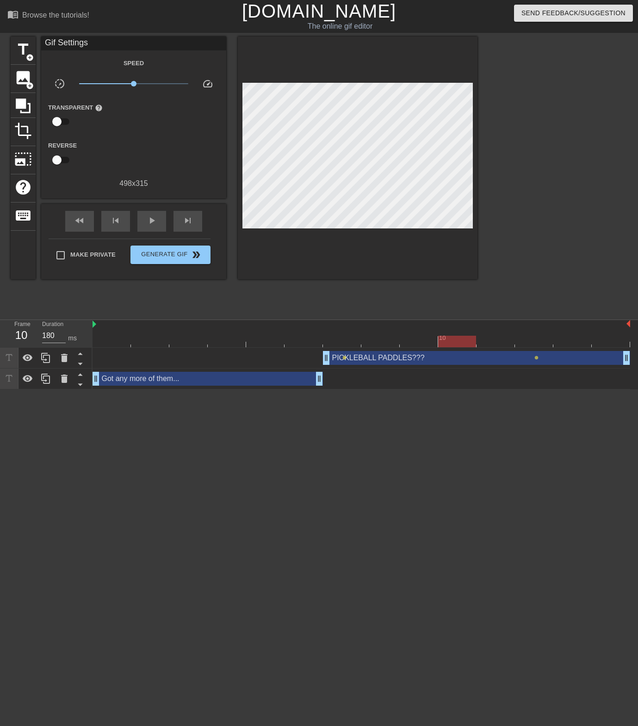
click at [371, 344] on div at bounding box center [362, 342] width 538 height 12
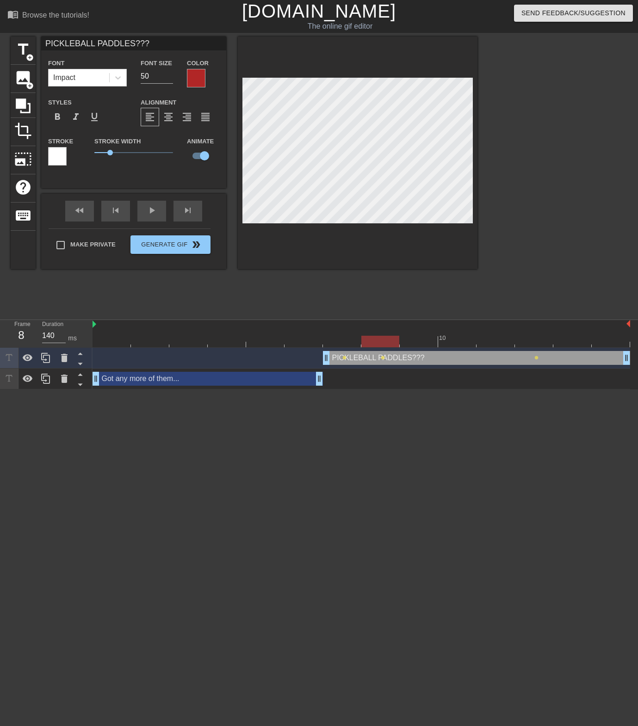
click at [421, 340] on div at bounding box center [362, 342] width 538 height 12
click at [454, 340] on div at bounding box center [362, 342] width 538 height 12
click at [496, 345] on div at bounding box center [362, 342] width 538 height 12
click at [533, 340] on div at bounding box center [362, 342] width 538 height 12
click at [109, 342] on div at bounding box center [362, 342] width 538 height 12
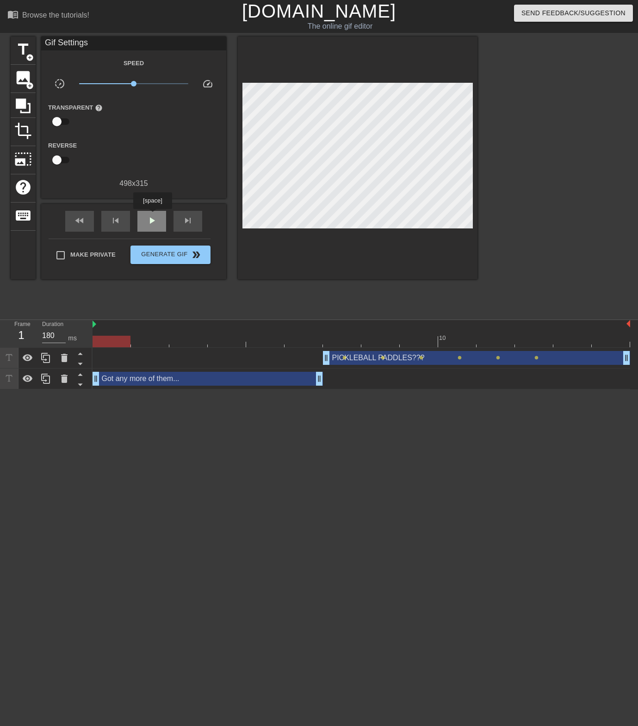
click at [154, 216] on span "play_arrow" at bounding box center [151, 220] width 11 height 11
type input "180"
click at [164, 259] on span "Generate Gif double_arrow" at bounding box center [170, 254] width 73 height 11
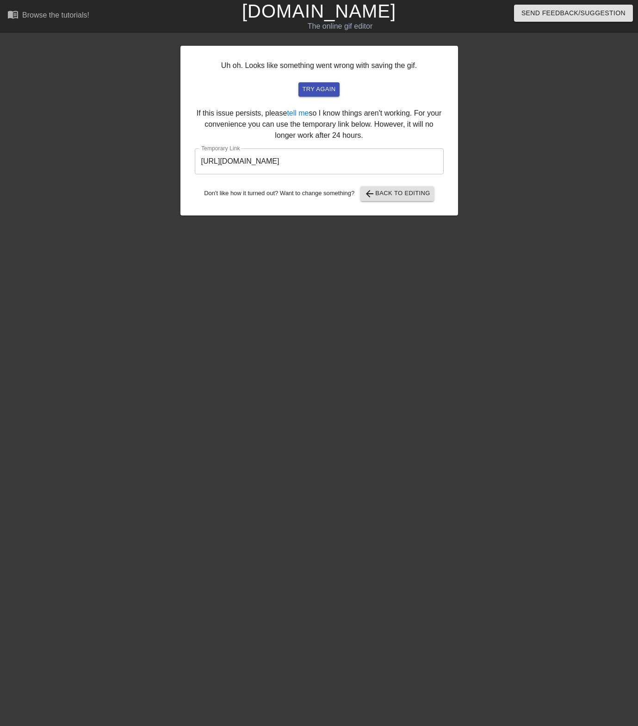
click at [295, 160] on input "[URL][DOMAIN_NAME]" at bounding box center [319, 161] width 249 height 26
